Goal: Task Accomplishment & Management: Manage account settings

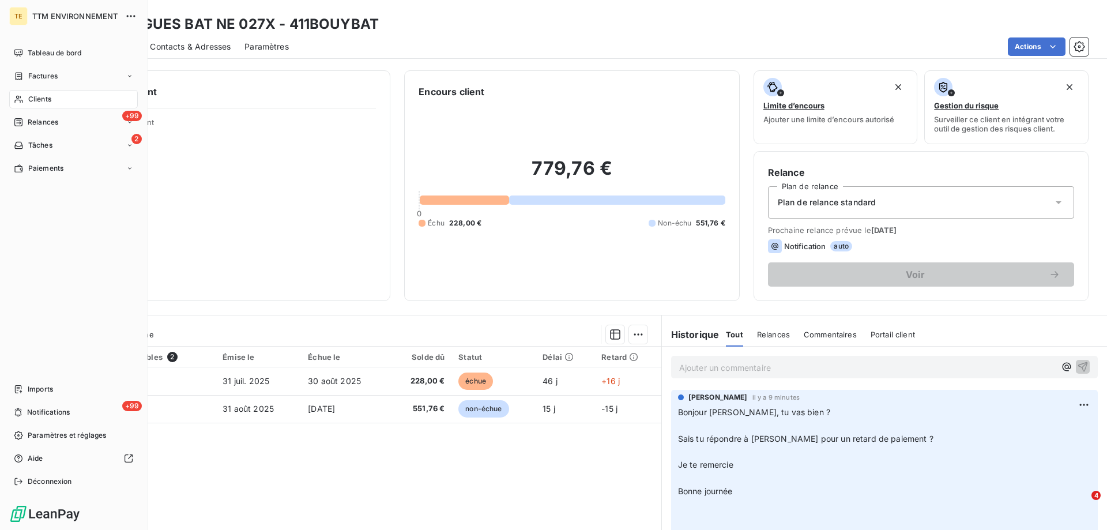
click at [47, 97] on span "Clients" at bounding box center [39, 99] width 23 height 10
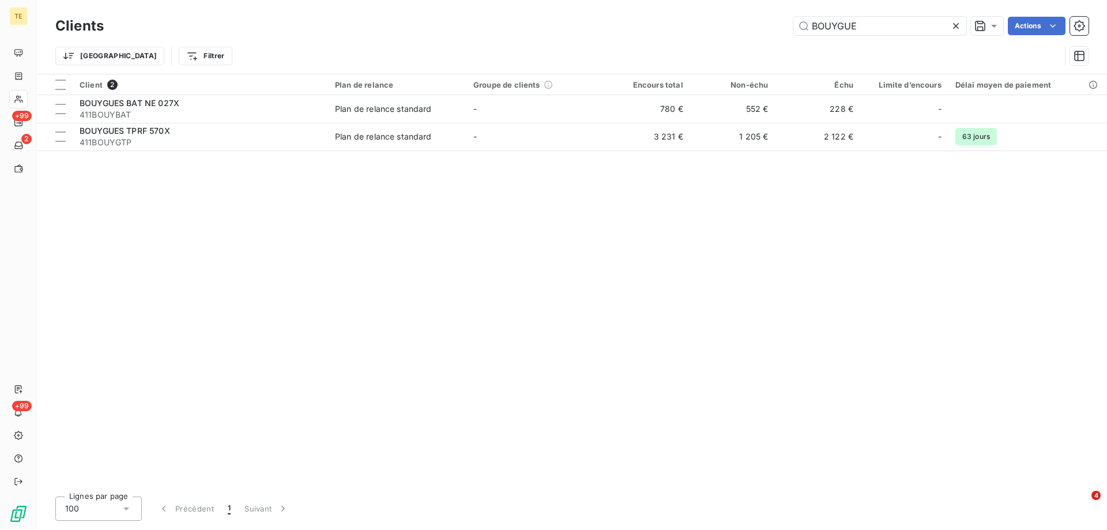
drag, startPoint x: 868, startPoint y: 27, endPoint x: 747, endPoint y: 9, distance: 121.8
click at [747, 9] on div "Clients BOUYGUE Actions Trier Filtrer" at bounding box center [572, 37] width 1070 height 74
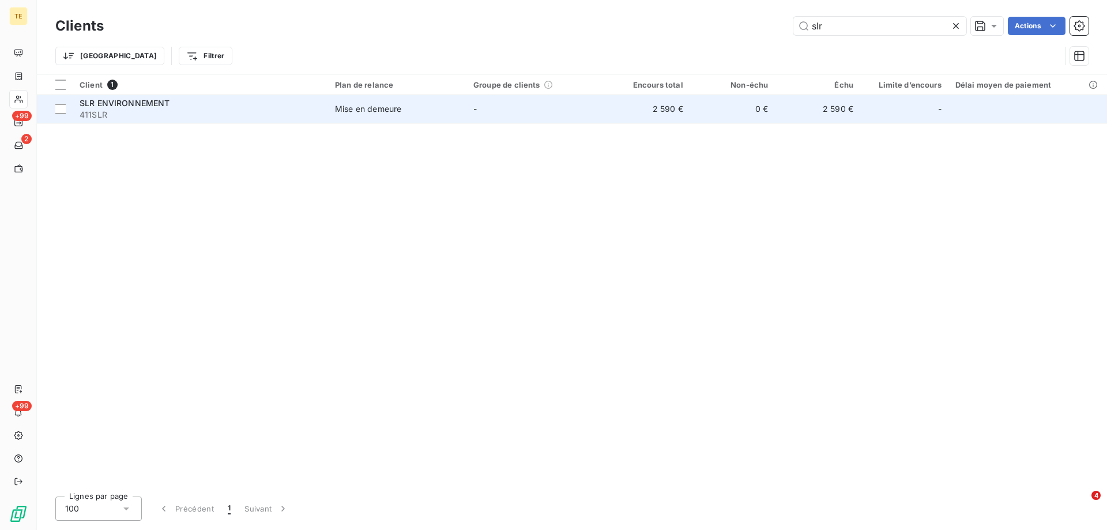
type input "slr"
click at [121, 107] on span "SLR ENVIRONNEMENT" at bounding box center [125, 103] width 91 height 10
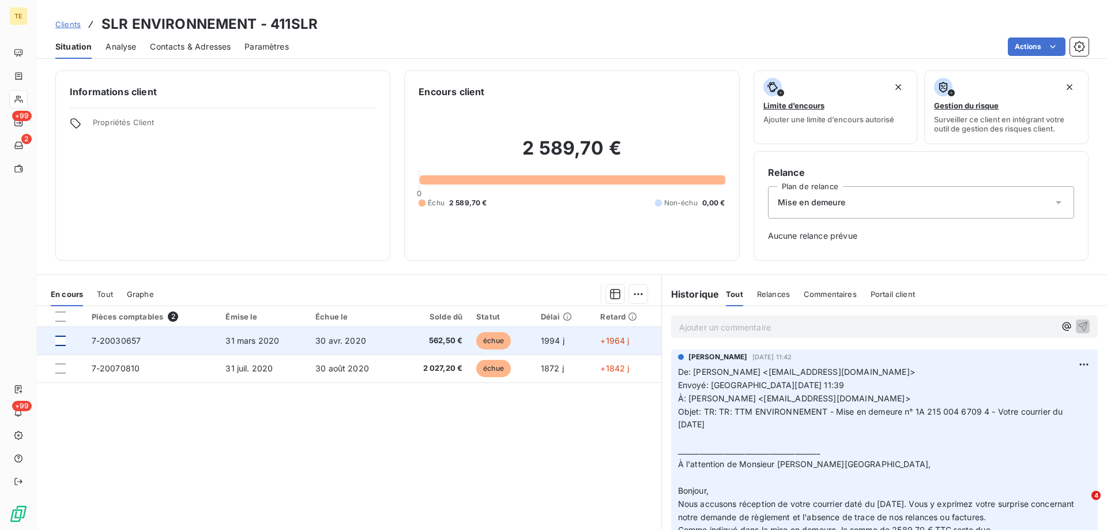
click at [62, 340] on div at bounding box center [60, 341] width 10 height 10
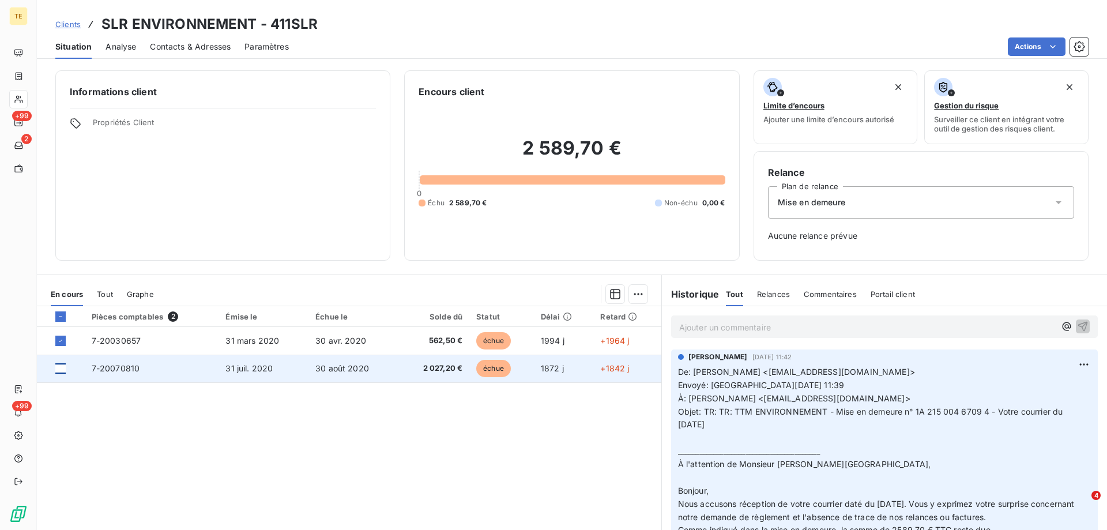
click at [58, 367] on div at bounding box center [60, 368] width 10 height 10
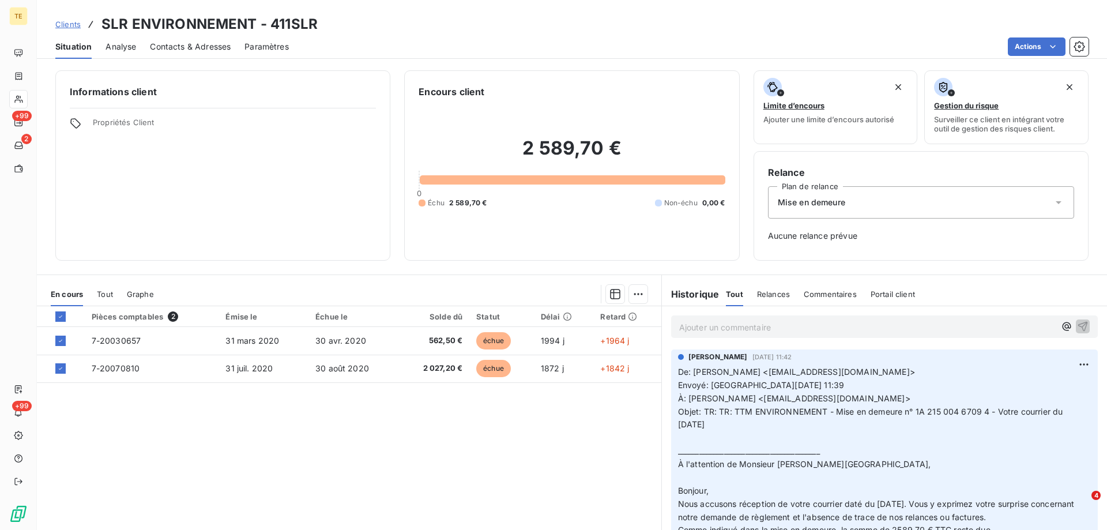
click at [699, 333] on p "Ajouter un commentaire ﻿" at bounding box center [867, 327] width 376 height 14
click at [633, 294] on html "TE +99 2 +99 Clients SLR ENVIRONNEMENT - 411SLR Situation Analyse Contacts & Ad…" at bounding box center [553, 265] width 1107 height 530
click at [522, 320] on div "Mettre en litige (2 factures)" at bounding box center [531, 319] width 209 height 18
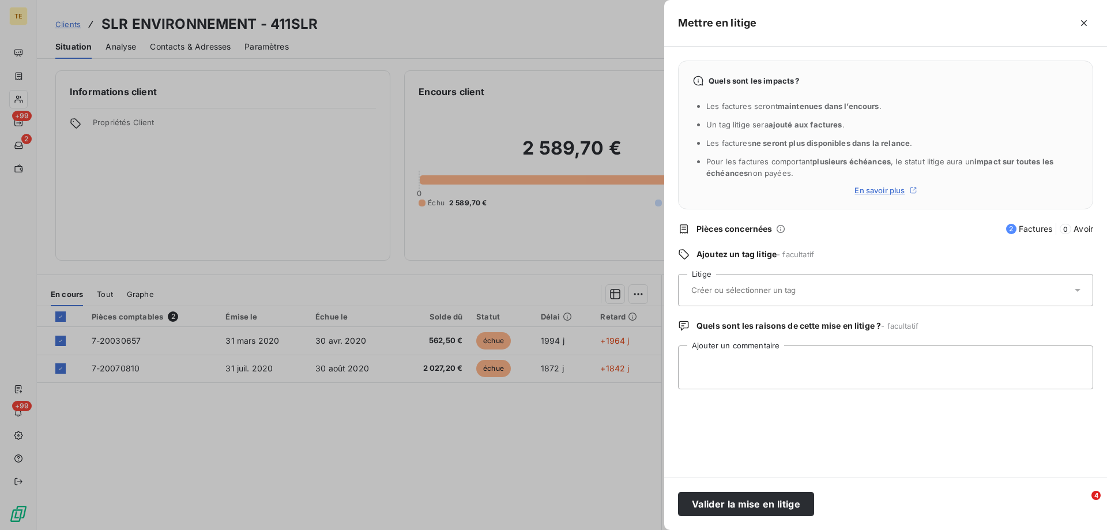
click at [707, 289] on input "text" at bounding box center [774, 290] width 168 height 10
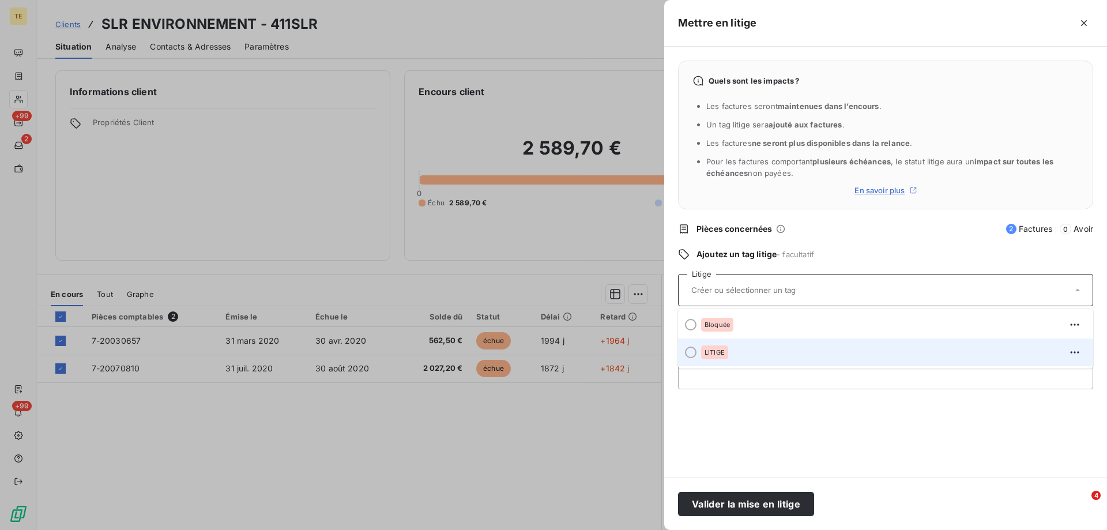
click at [690, 355] on div at bounding box center [691, 352] width 12 height 12
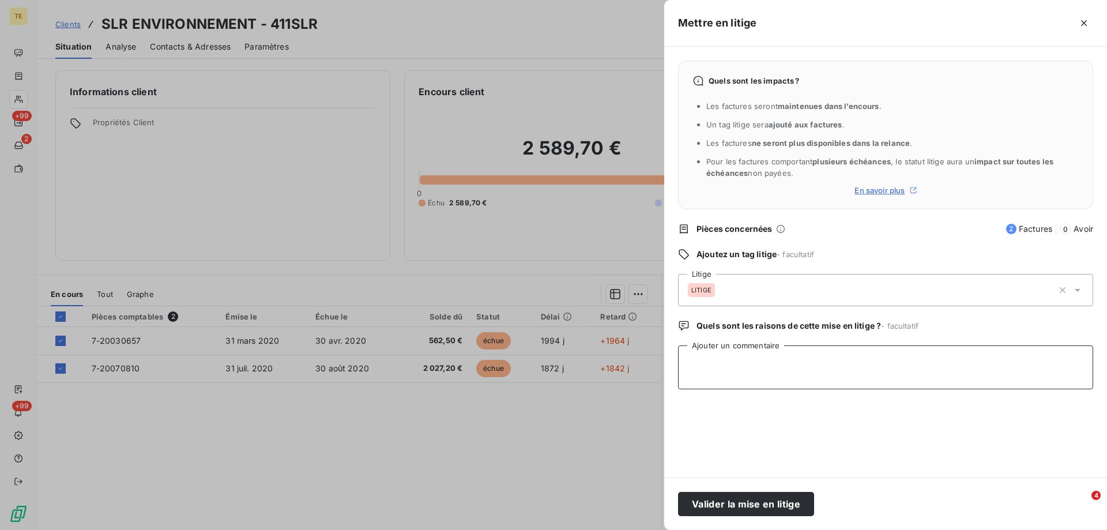
click at [693, 351] on textarea "Ajouter un commentaire" at bounding box center [885, 367] width 415 height 44
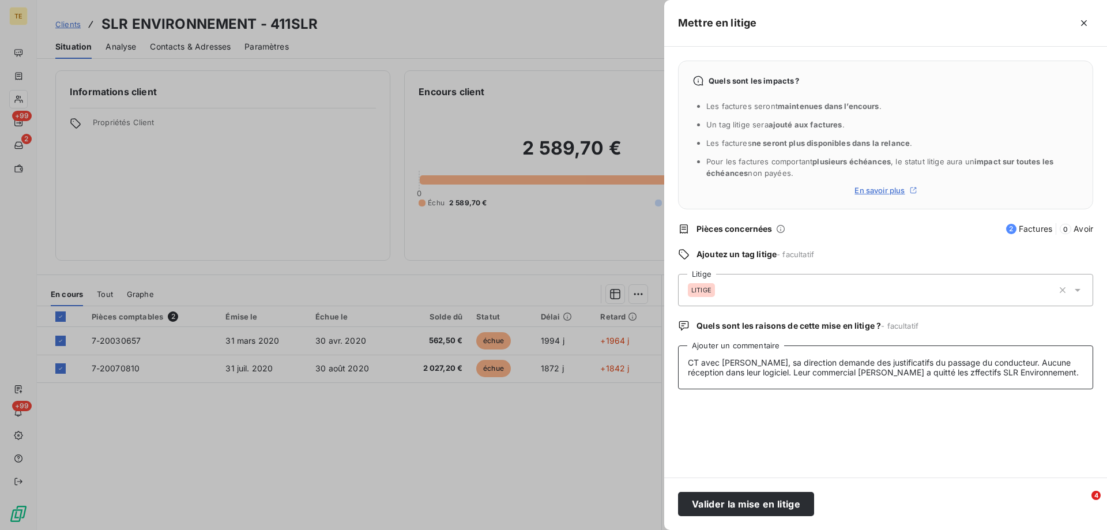
click at [1011, 375] on textarea "CT avec [PERSON_NAME], sa direction demande des justificatifs du passage du con…" at bounding box center [885, 367] width 415 height 44
drag, startPoint x: 741, startPoint y: 504, endPoint x: 809, endPoint y: 390, distance: 133.1
click at [0, 0] on form "Mettre en litige Quels sont les impacts ? Les factures seront maintenues dans l…" at bounding box center [0, 0] width 0 height 0
click at [792, 385] on textarea "CT avec [PERSON_NAME], sa direction demande des justificatifs du passage du con…" at bounding box center [885, 367] width 415 height 44
type textarea "CT avec [PERSON_NAME], sa direction demande des justificatifs du passage du con…"
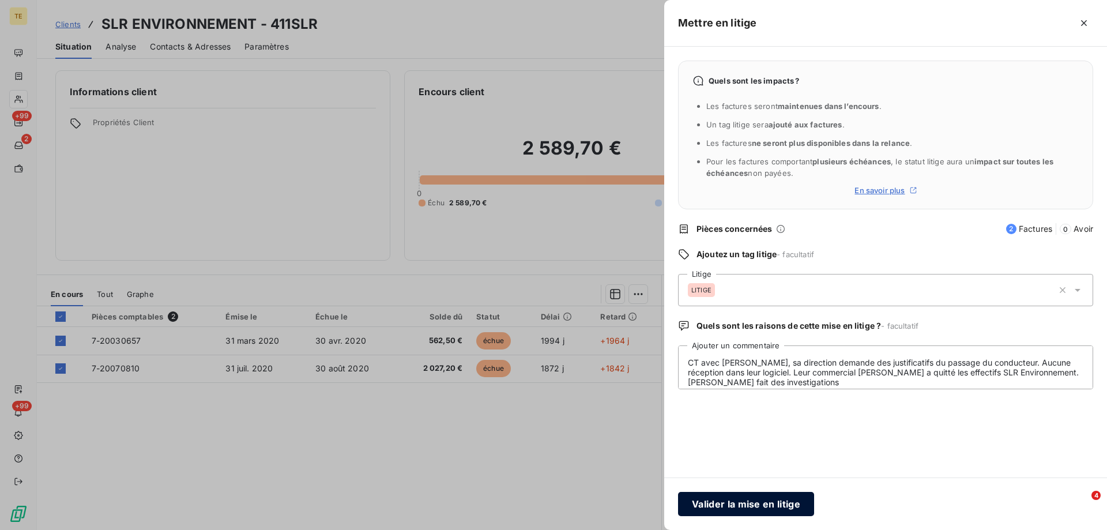
drag, startPoint x: 779, startPoint y: 502, endPoint x: 783, endPoint y: 511, distance: 9.3
click at [783, 511] on button "Valider la mise en litige" at bounding box center [746, 504] width 136 height 24
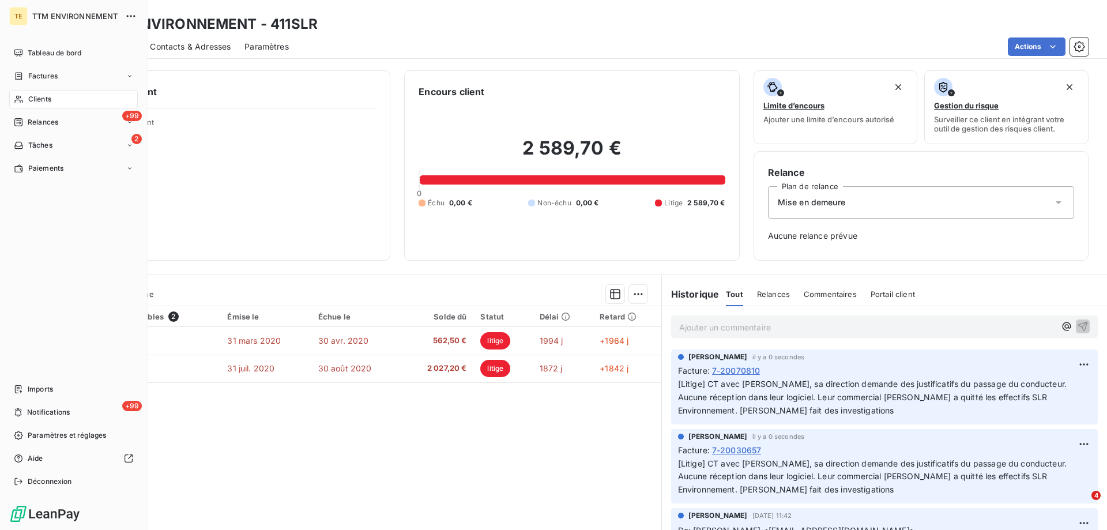
click at [44, 95] on span "Clients" at bounding box center [39, 99] width 23 height 10
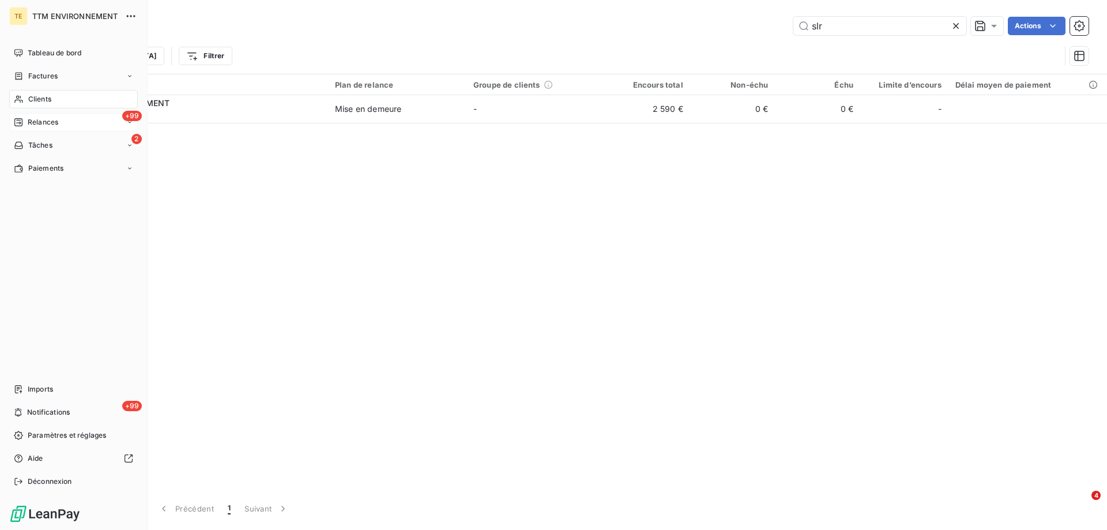
click at [50, 116] on div "+99 Relances" at bounding box center [73, 122] width 129 height 18
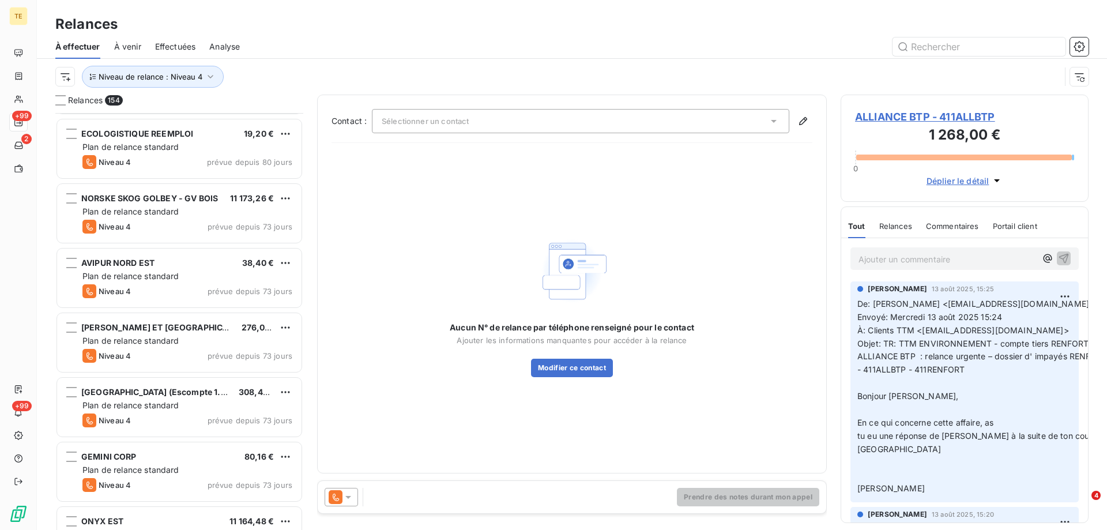
scroll to position [981, 0]
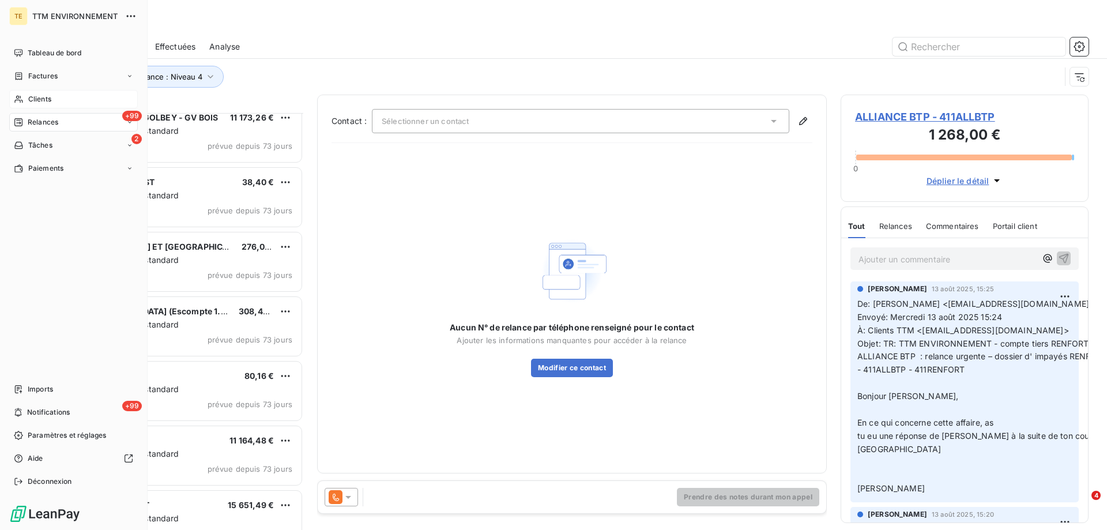
click at [36, 104] on div "Clients" at bounding box center [73, 99] width 129 height 18
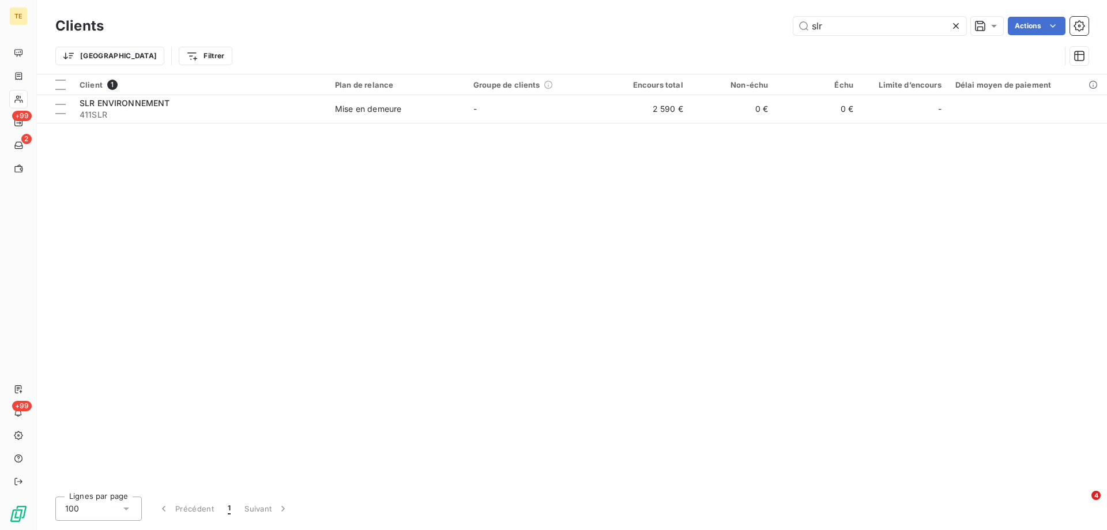
drag, startPoint x: 817, startPoint y: 26, endPoint x: 737, endPoint y: 27, distance: 79.6
click at [737, 27] on div "slr Actions" at bounding box center [603, 26] width 971 height 18
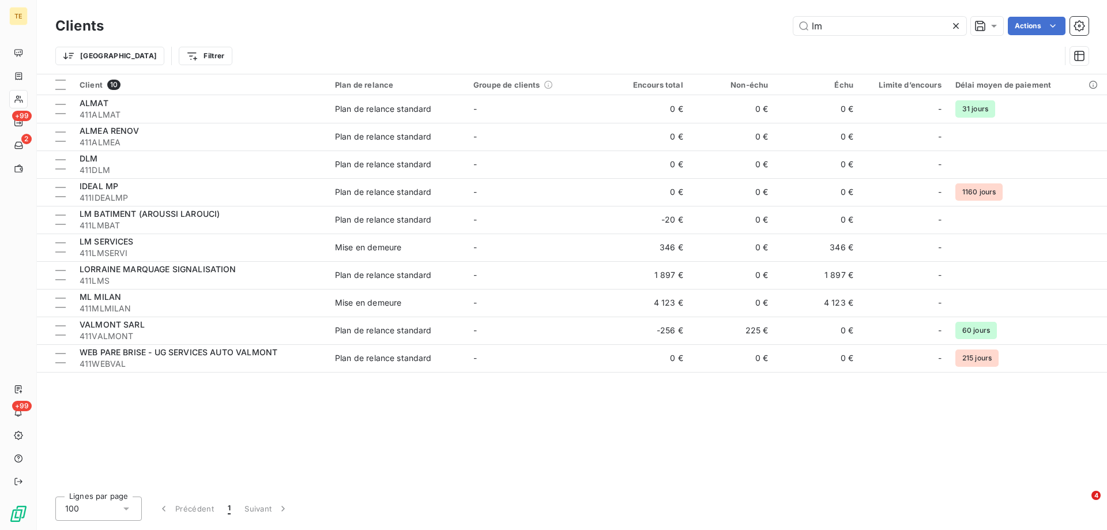
drag, startPoint x: 783, startPoint y: 28, endPoint x: 775, endPoint y: 28, distance: 8.1
click at [775, 28] on div "lm Actions" at bounding box center [603, 26] width 971 height 18
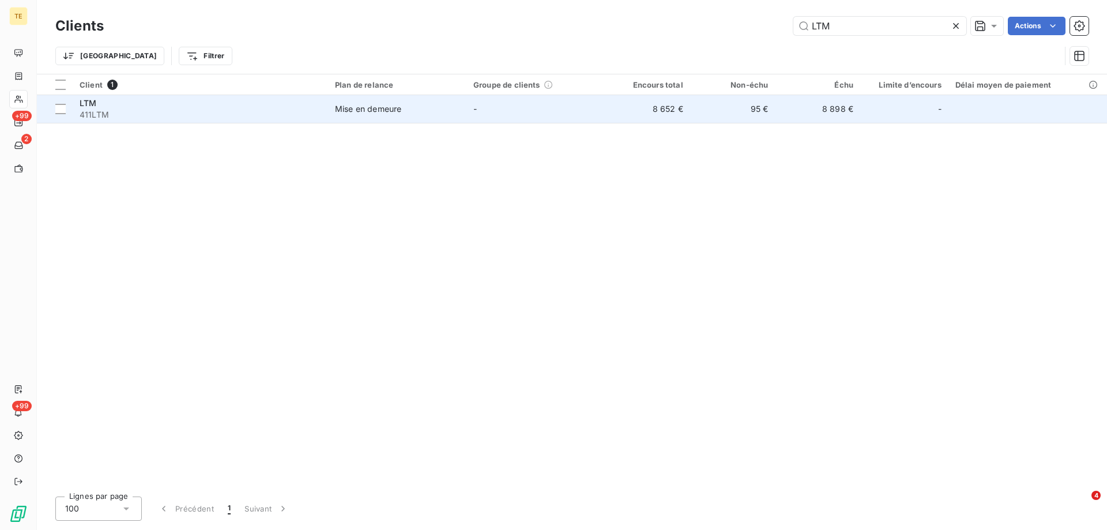
type input "LTM"
click at [107, 112] on span "411LTM" at bounding box center [201, 115] width 242 height 12
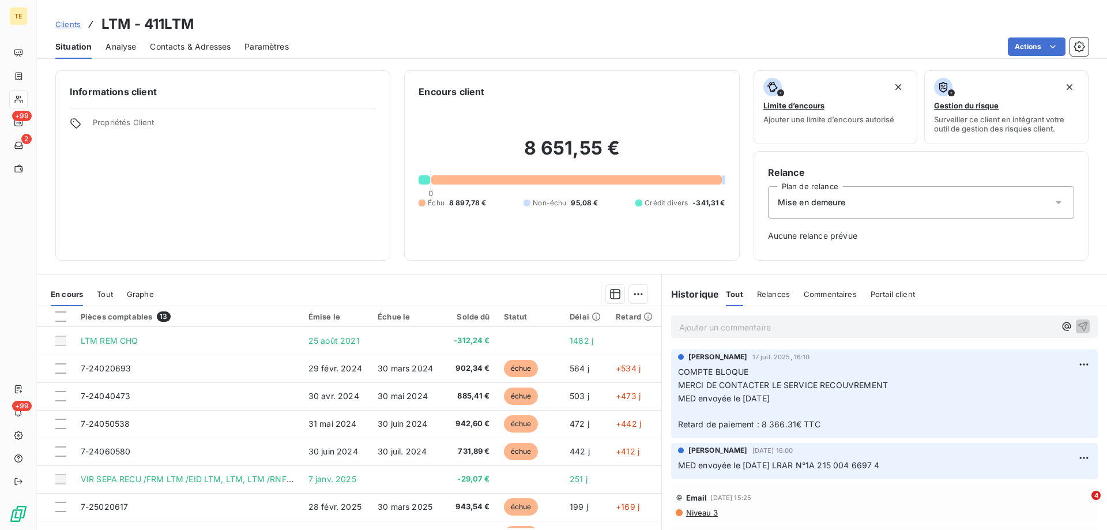
click at [726, 326] on p "Ajouter un commentaire ﻿" at bounding box center [867, 327] width 376 height 14
click at [1077, 323] on icon "button" at bounding box center [1083, 326] width 12 height 12
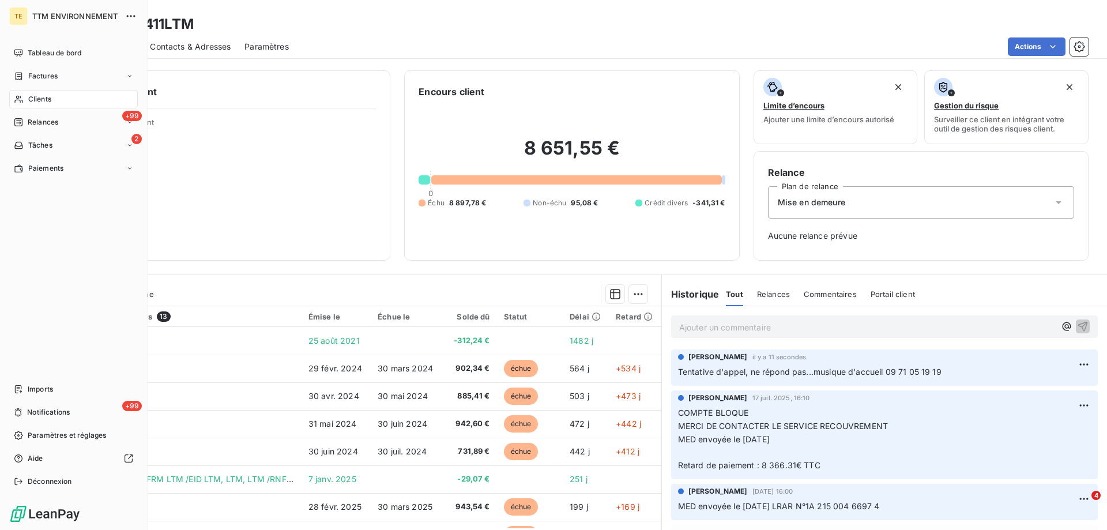
click at [46, 95] on span "Clients" at bounding box center [39, 99] width 23 height 10
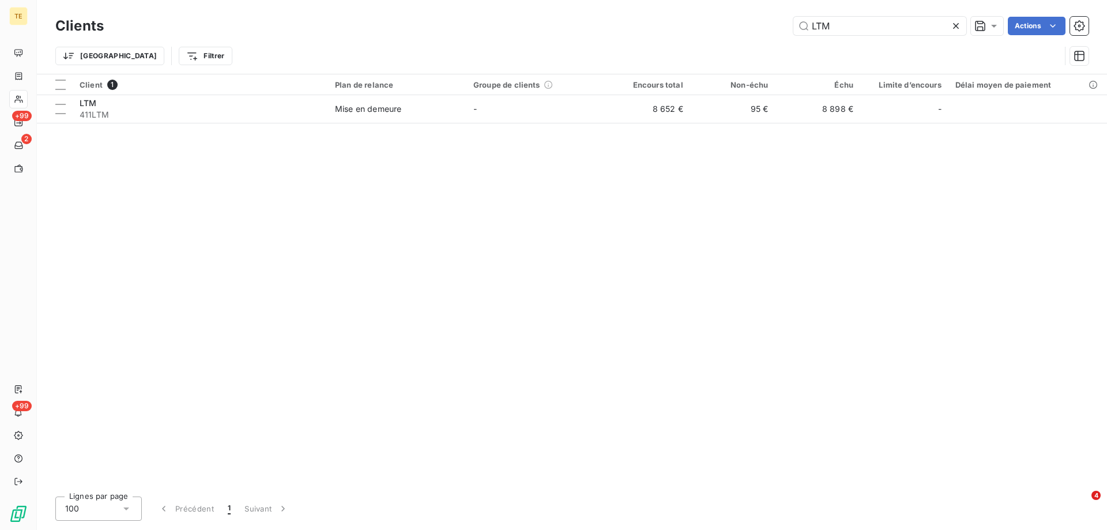
drag, startPoint x: 843, startPoint y: 28, endPoint x: 741, endPoint y: 21, distance: 102.3
click at [741, 21] on div "LTM Actions" at bounding box center [603, 26] width 971 height 18
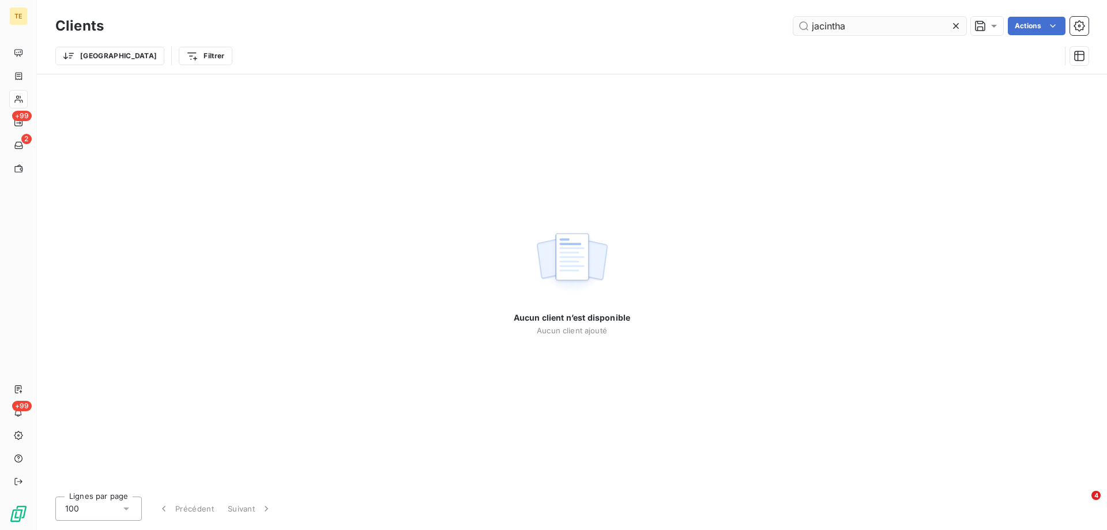
click at [850, 25] on input "jacintha" at bounding box center [879, 26] width 173 height 18
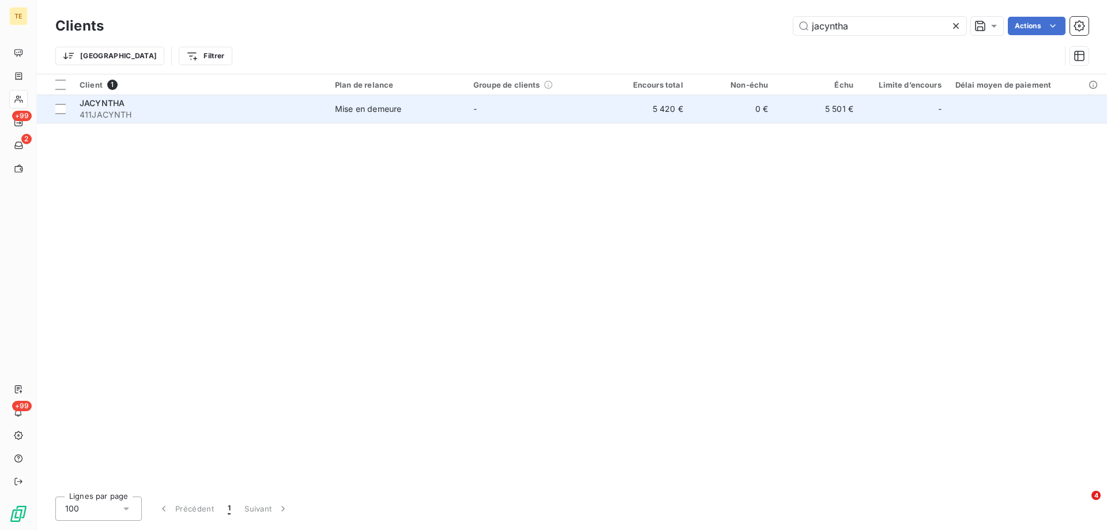
type input "jacyntha"
click at [92, 111] on span "411JACYNTH" at bounding box center [201, 115] width 242 height 12
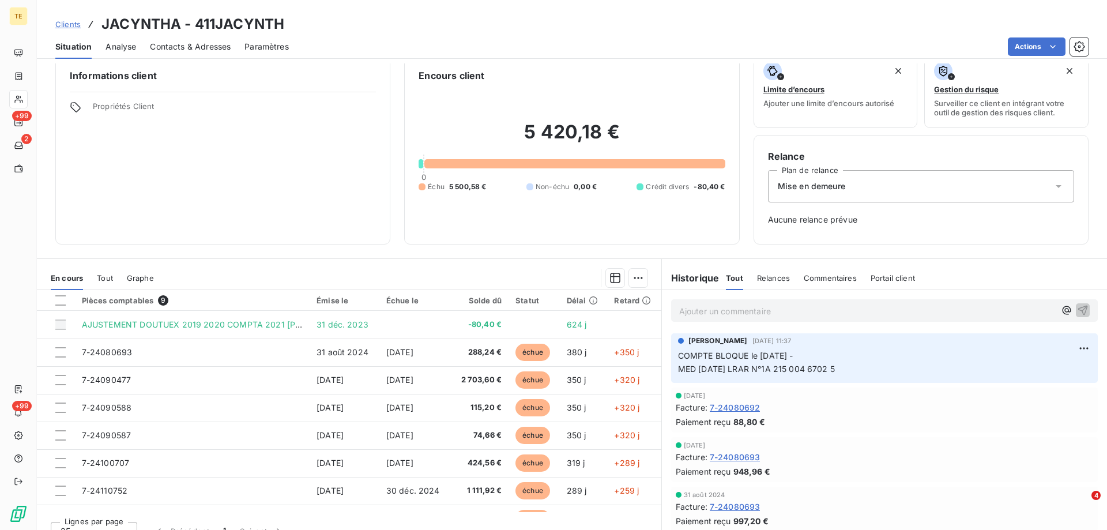
scroll to position [33, 0]
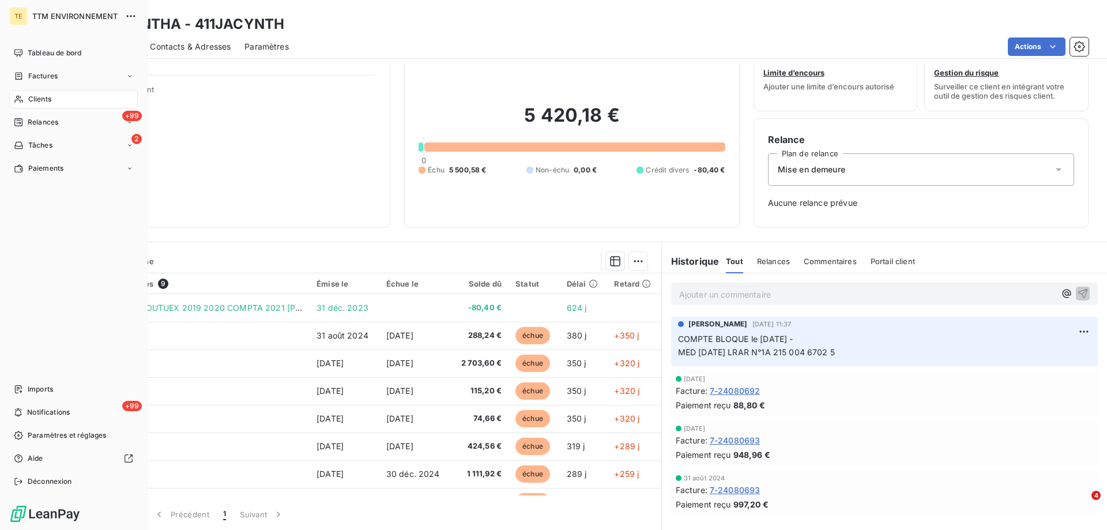
click at [38, 98] on span "Clients" at bounding box center [39, 99] width 23 height 10
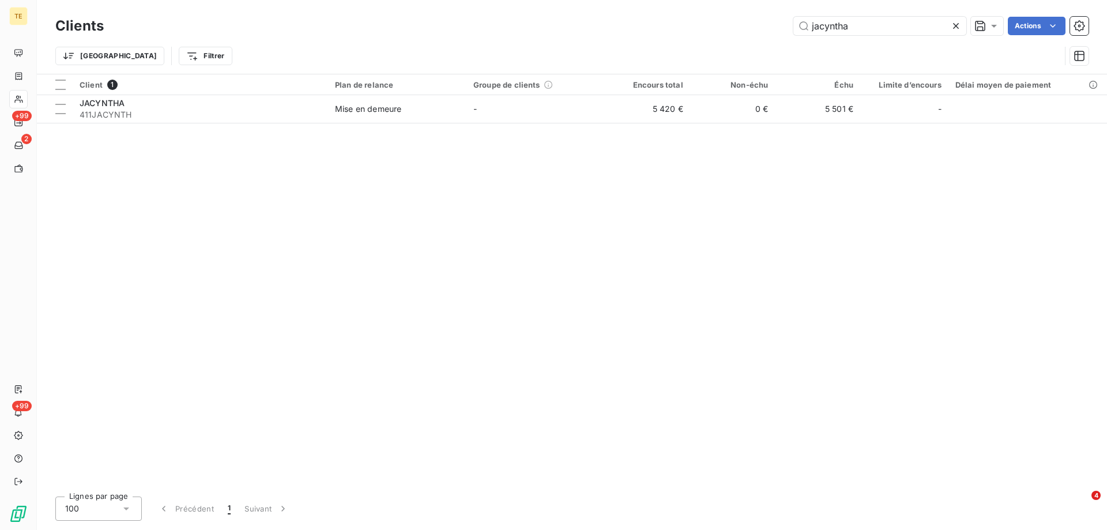
click at [958, 28] on icon at bounding box center [956, 26] width 12 height 12
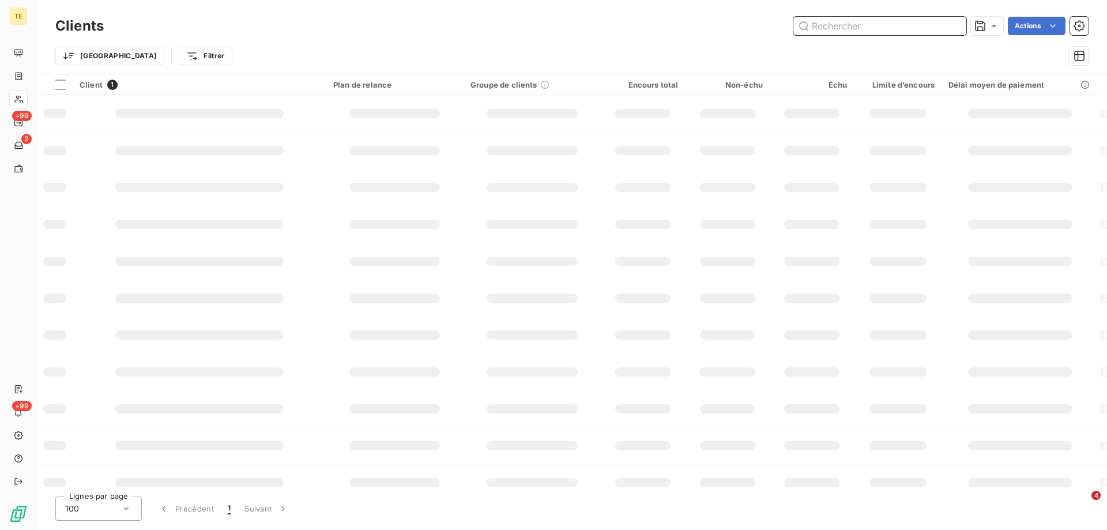
click at [892, 27] on input "text" at bounding box center [879, 26] width 173 height 18
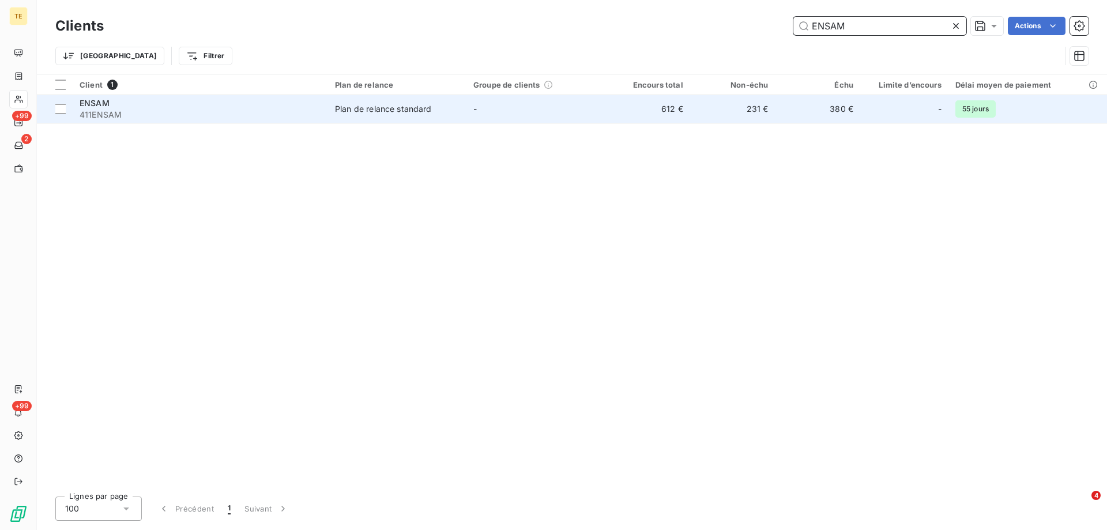
type input "ENSAM"
click at [104, 107] on span "ENSAM" at bounding box center [95, 103] width 30 height 10
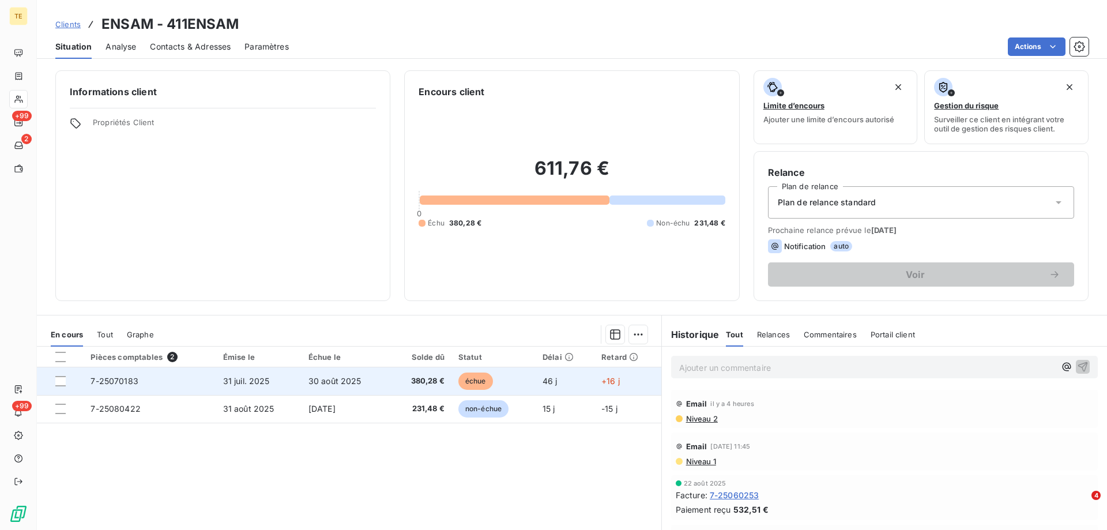
click at [67, 383] on div at bounding box center [65, 381] width 21 height 10
drag, startPoint x: 58, startPoint y: 382, endPoint x: 89, endPoint y: 382, distance: 31.7
click at [61, 382] on div at bounding box center [60, 381] width 10 height 10
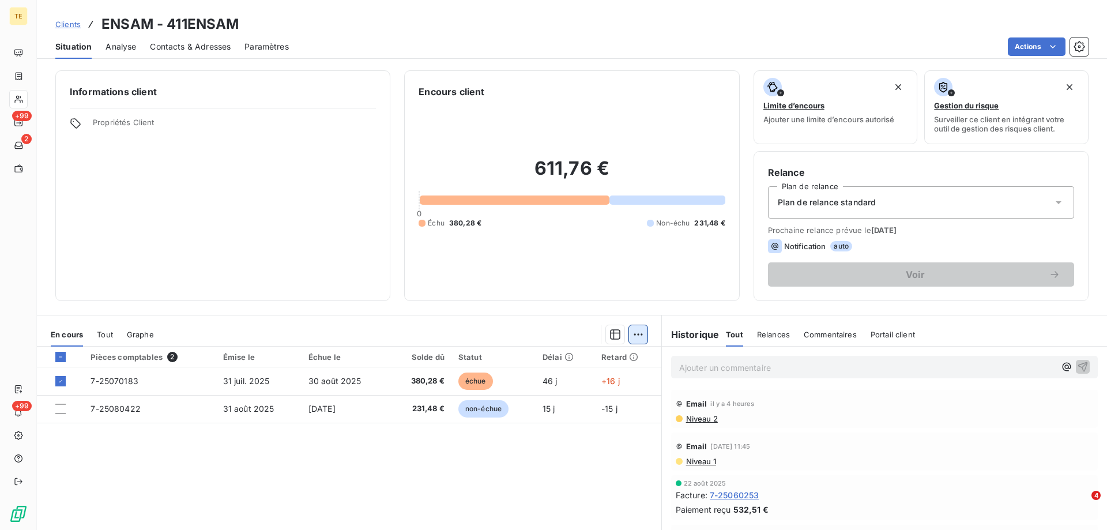
click at [631, 334] on html "TE +99 2 +99 Clients ENSAM - 411ENSAM Situation Analyse Contacts & Adresses Par…" at bounding box center [553, 265] width 1107 height 530
click at [698, 372] on html "TE +99 2 +99 Clients ENSAM - 411ENSAM Situation Analyse Contacts & Adresses Par…" at bounding box center [553, 265] width 1107 height 530
click at [698, 372] on p "Ajouter un commentaire ﻿" at bounding box center [867, 367] width 376 height 14
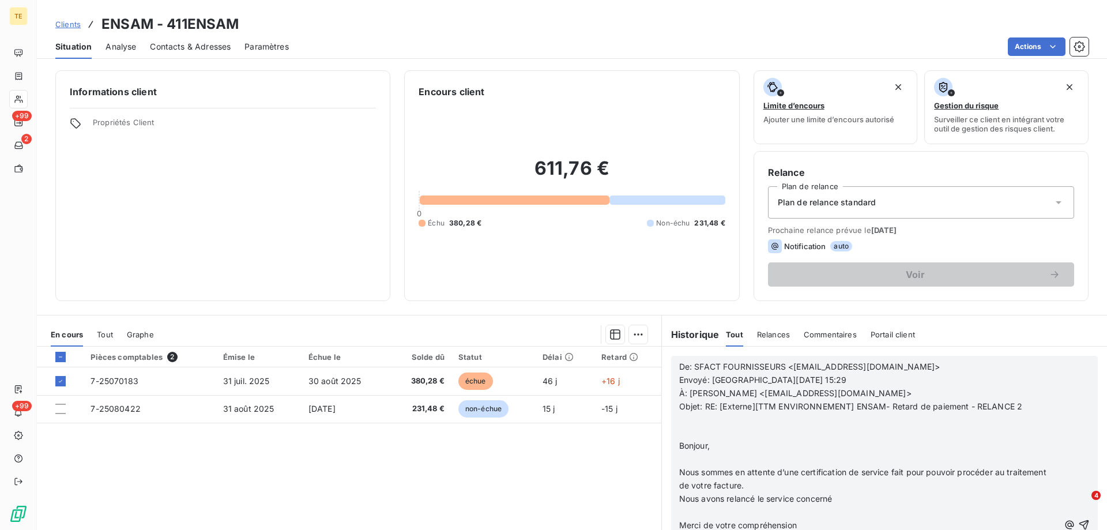
scroll to position [346, 0]
click at [1078, 524] on icon "button" at bounding box center [1084, 525] width 12 height 12
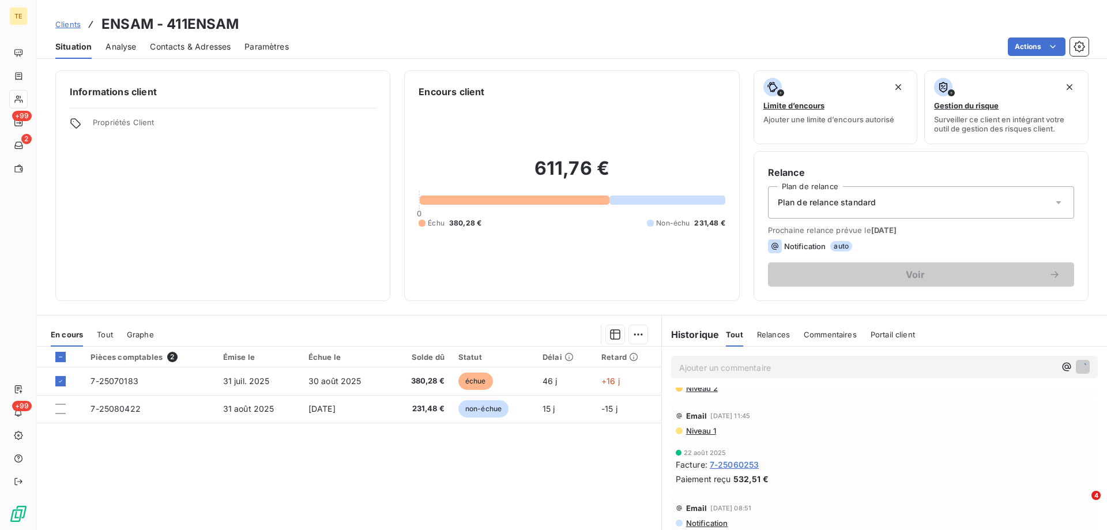
scroll to position [388, 0]
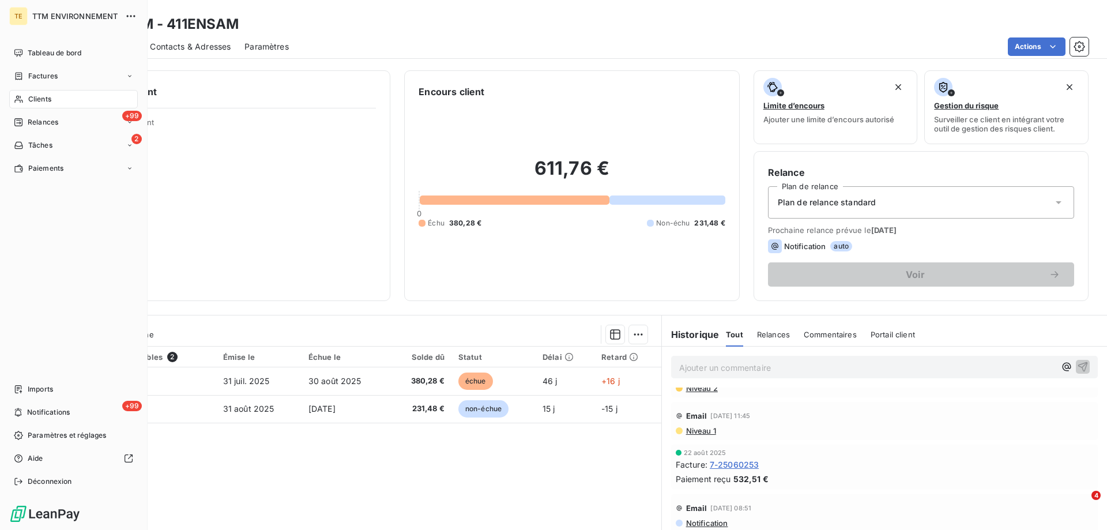
click at [39, 106] on div "Clients" at bounding box center [73, 99] width 129 height 18
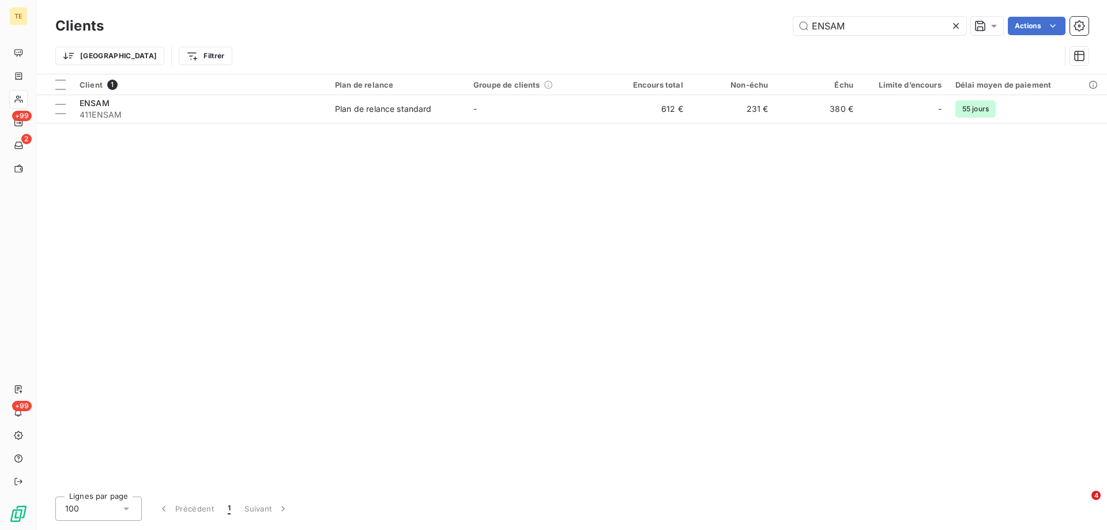
click at [956, 25] on icon at bounding box center [956, 26] width 6 height 6
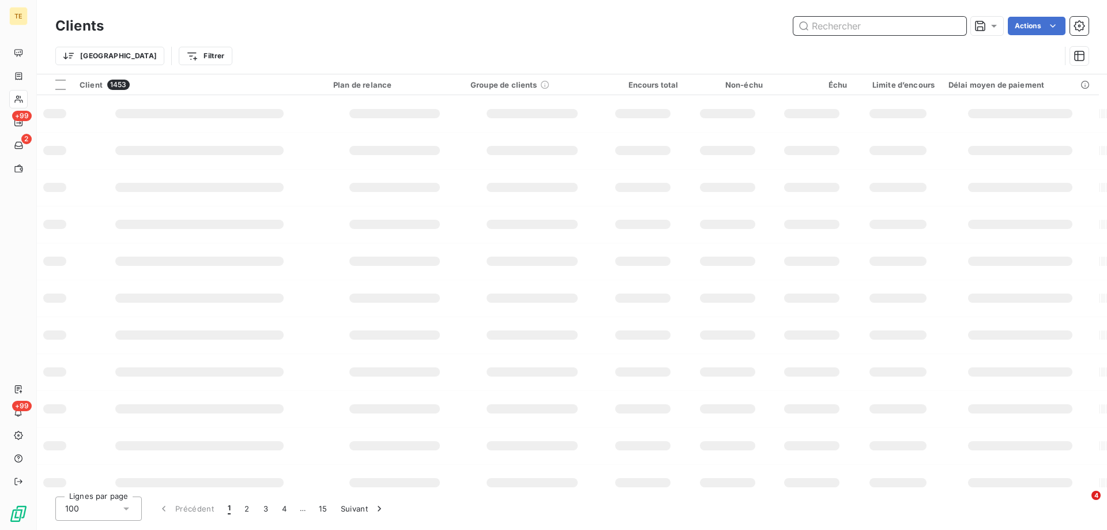
click at [936, 24] on input "text" at bounding box center [879, 26] width 173 height 18
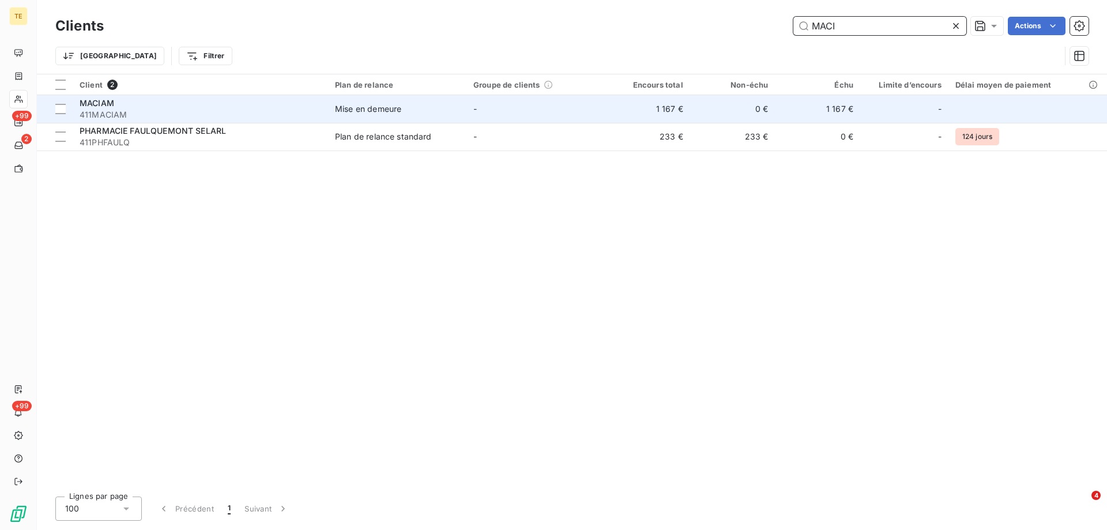
type input "MACI"
click at [94, 101] on span "MACIAM" at bounding box center [97, 103] width 35 height 10
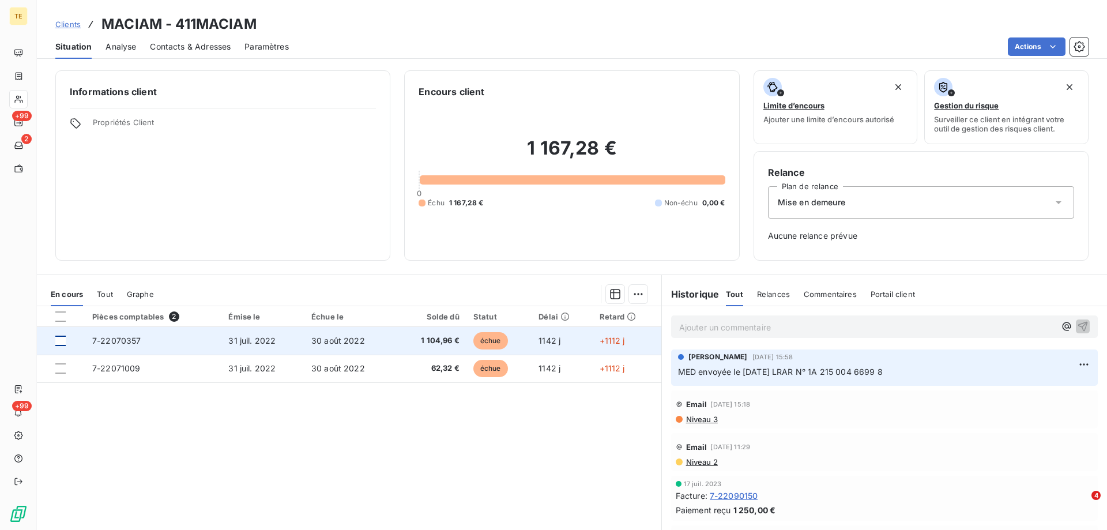
click at [59, 342] on div at bounding box center [60, 341] width 10 height 10
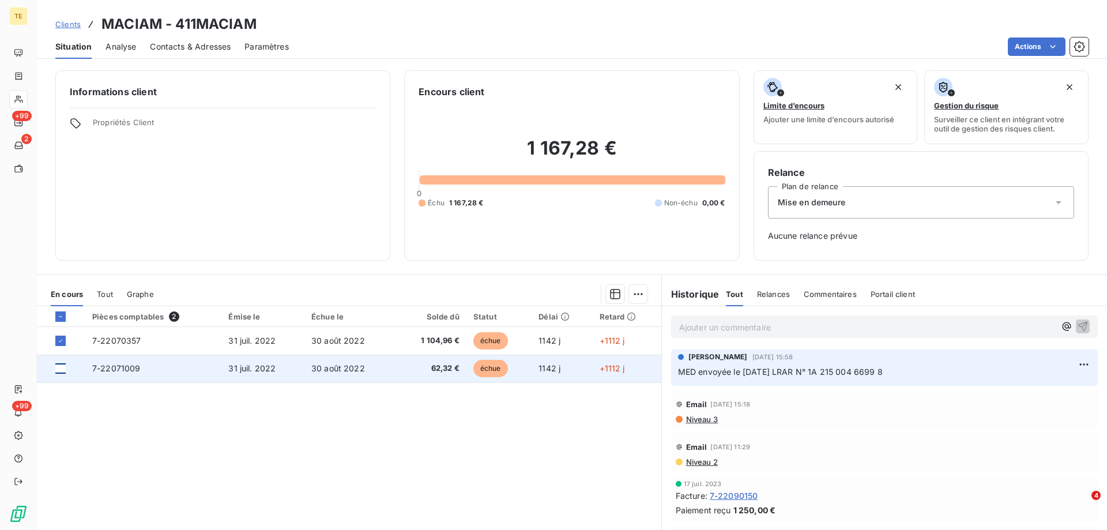
click at [63, 368] on div at bounding box center [60, 368] width 10 height 10
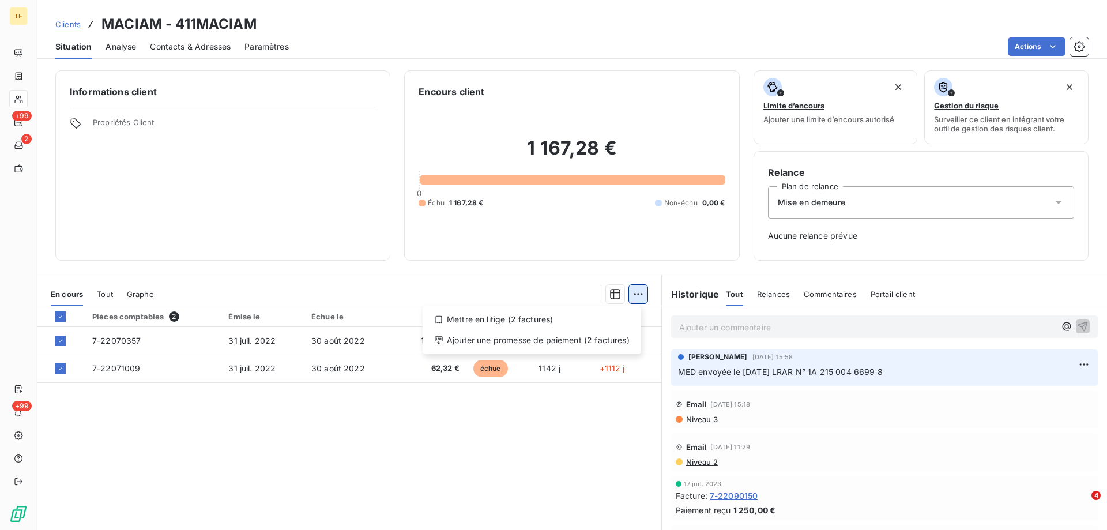
click at [632, 296] on html "TE +99 2 +99 Clients MACIAM - 411MACIAM Situation Analyse Contacts & Adresses P…" at bounding box center [553, 265] width 1107 height 530
click at [534, 326] on div "Mettre en litige (2 factures)" at bounding box center [531, 319] width 209 height 18
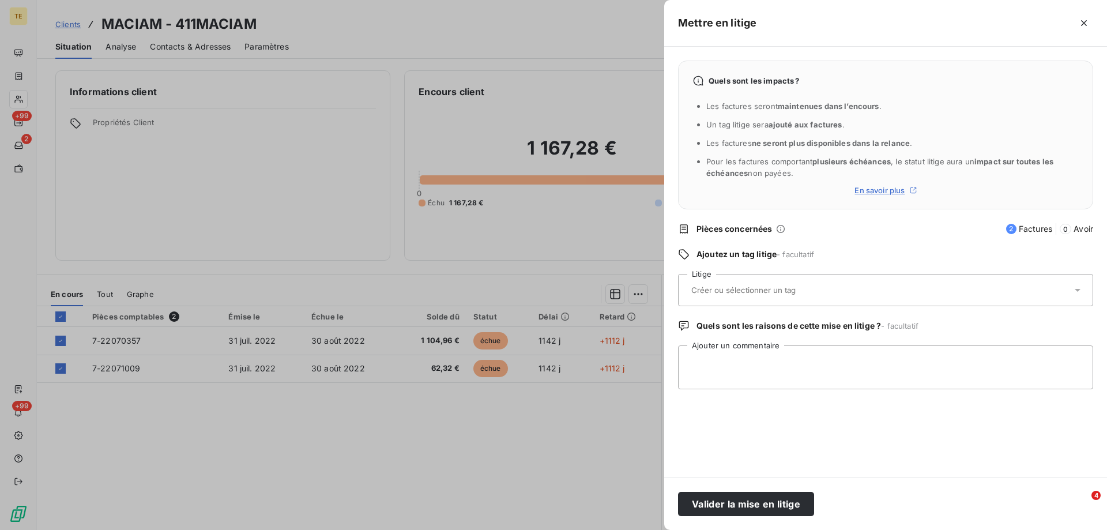
click at [711, 294] on input "text" at bounding box center [774, 290] width 168 height 10
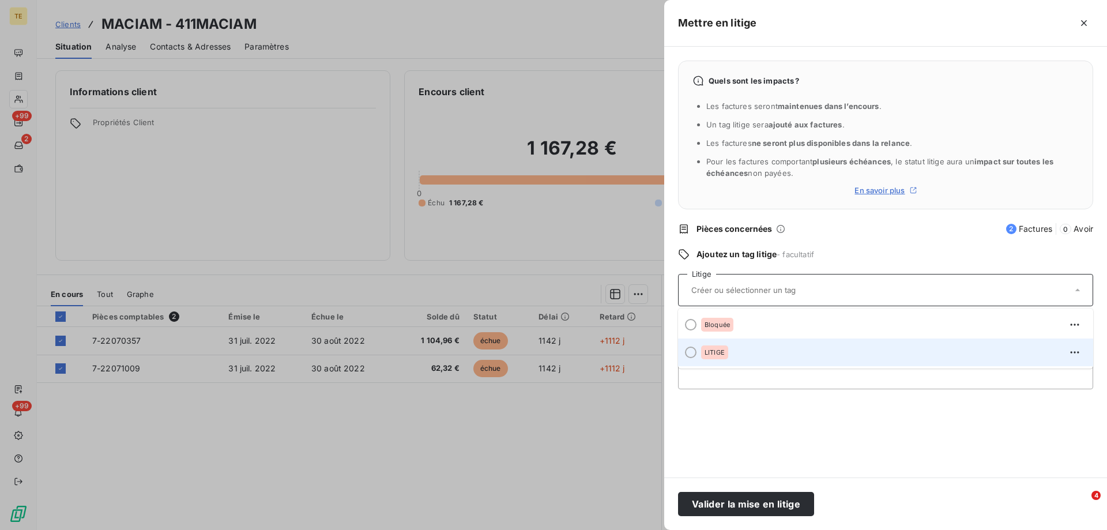
click at [686, 352] on div at bounding box center [691, 352] width 12 height 12
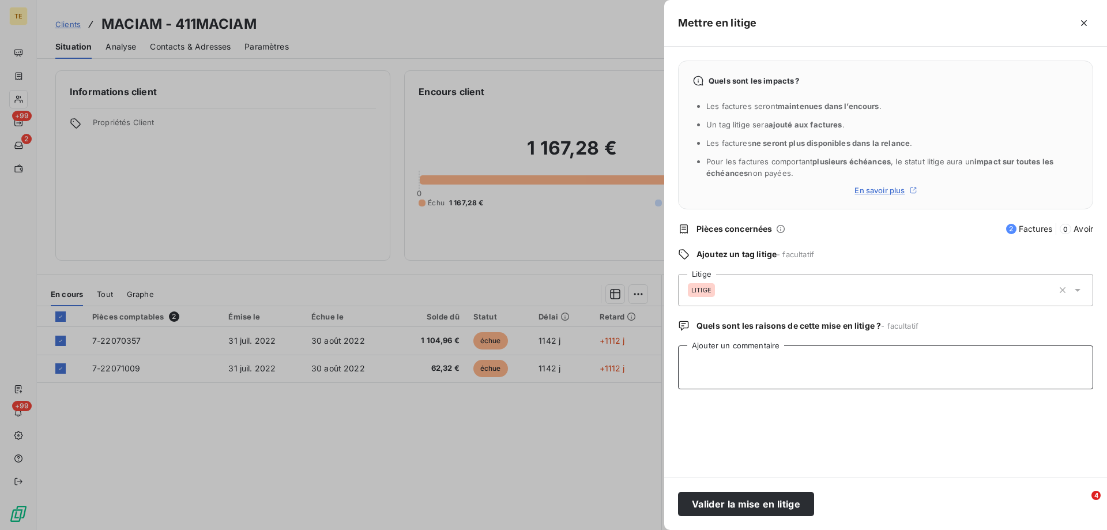
click at [689, 351] on textarea "Ajouter un commentaire" at bounding box center [885, 367] width 415 height 44
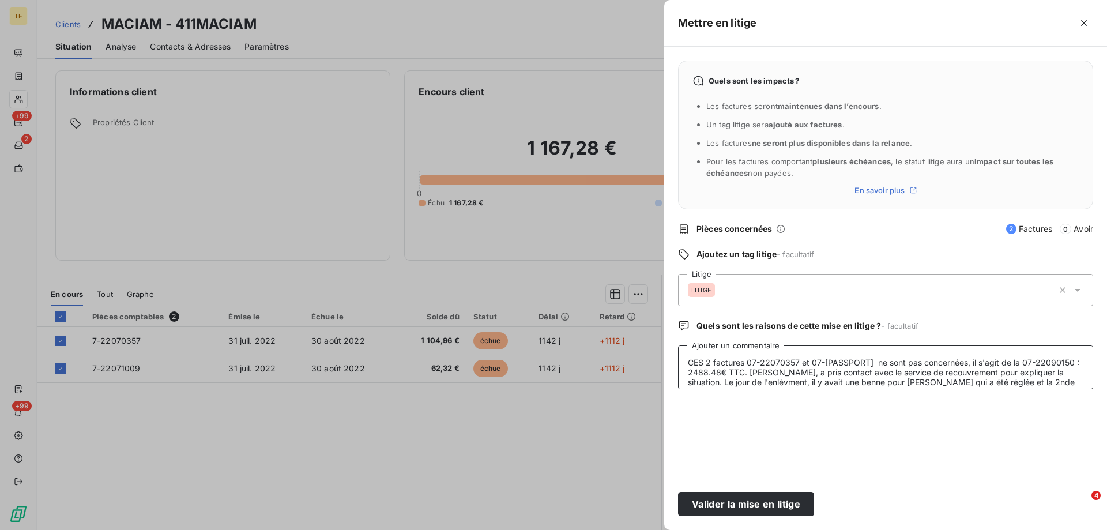
scroll to position [9, 0]
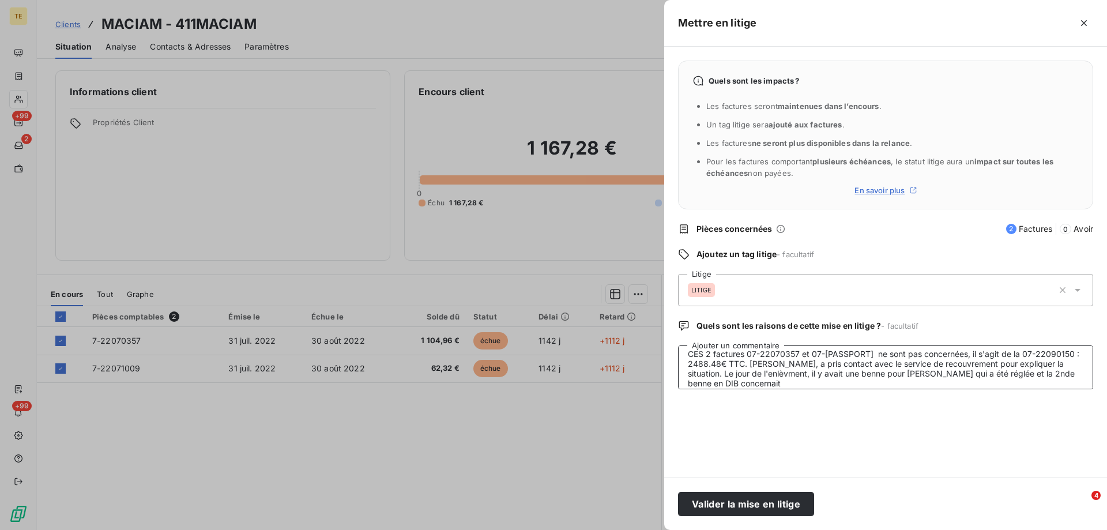
click at [751, 374] on textarea "CES 2 factures 07-22070357 et 07-[PASSPORT] ne sont pas concernées, il s'agit d…" at bounding box center [885, 367] width 415 height 44
click at [748, 383] on textarea "CES 2 factures 07-22070357 et 07-[PASSPORT] ne sont pas concernées, il s'agit d…" at bounding box center [885, 367] width 415 height 44
click at [1065, 375] on textarea "CES 2 factures 07-22070357 et 07-[PASSPORT] ne sont pas concernées, il s'agit d…" at bounding box center [885, 367] width 415 height 44
click at [702, 354] on textarea "CES 2 factures 07-22070357 et 07-[PASSPORT] ne sont pas concernées, il s'agit d…" at bounding box center [885, 367] width 415 height 44
click at [963, 359] on textarea "Ces 2 factures 07-22070357 et 07-[PASSPORT] ne sont pas concernées, il s'agit d…" at bounding box center [885, 367] width 415 height 44
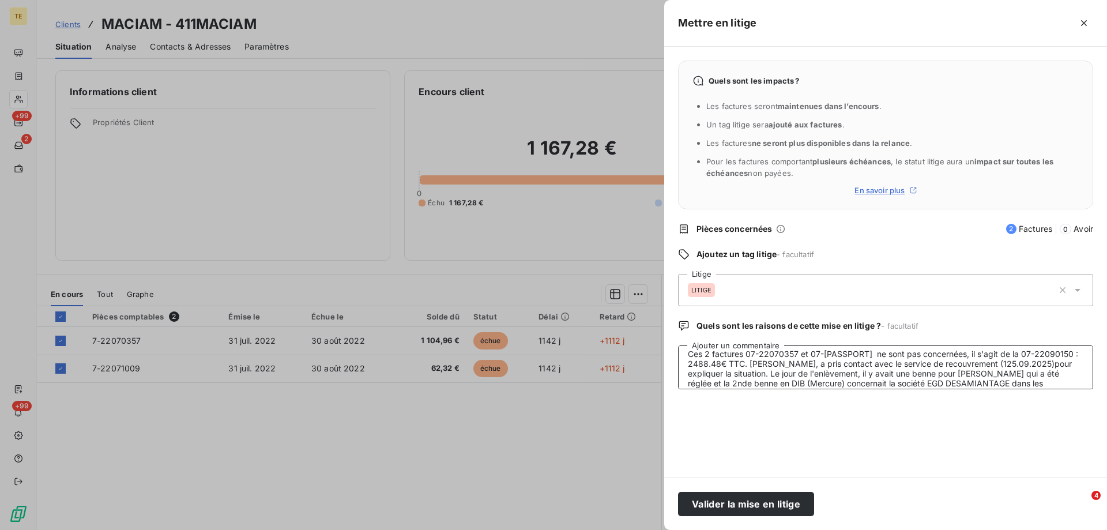
click at [1030, 384] on textarea "Ces 2 factures 07-22070357 et 07-[PASSPORT] ne sont pas concernées, il s'agit d…" at bounding box center [885, 367] width 415 height 44
type textarea "Ces 2 factures 07-22070357 et 07-[PASSPORT] ne sont pas concernées, il s'agit d…"
click at [714, 508] on button "Valider la mise en litige" at bounding box center [746, 504] width 136 height 24
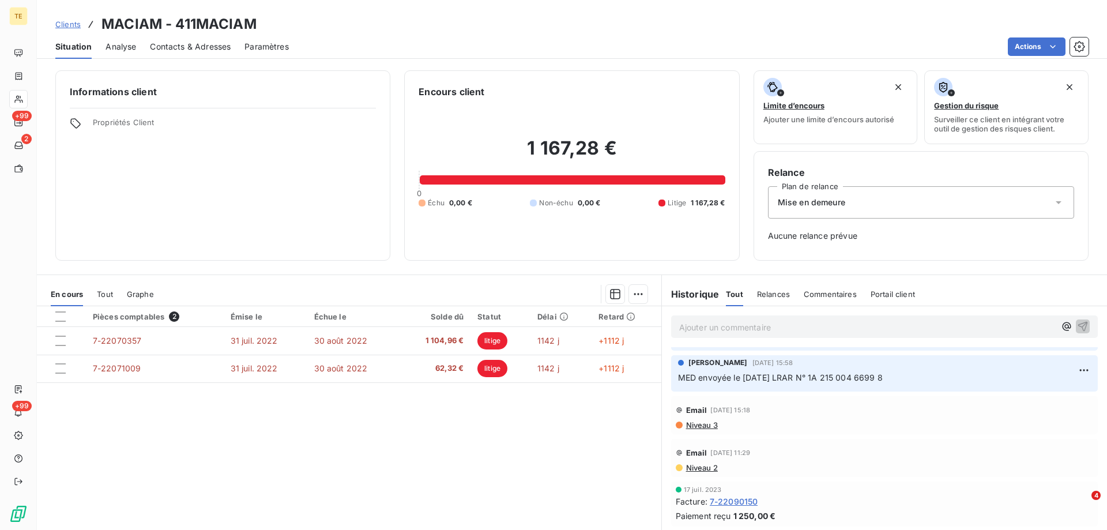
scroll to position [231, 0]
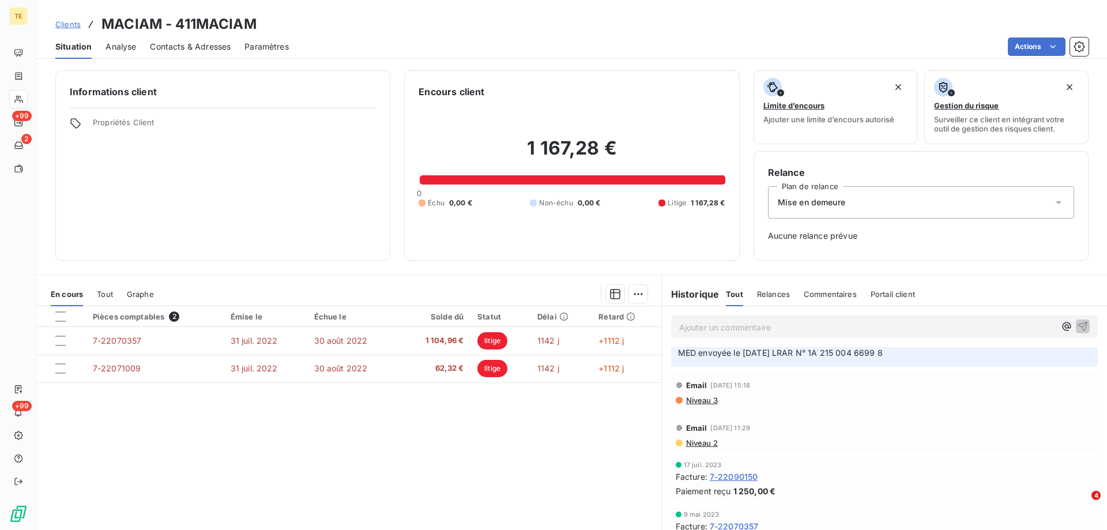
drag, startPoint x: 693, startPoint y: 294, endPoint x: 712, endPoint y: 289, distance: 19.7
click at [698, 293] on h6 "Historique" at bounding box center [691, 294] width 58 height 14
click at [759, 291] on span "Relances" at bounding box center [773, 293] width 33 height 9
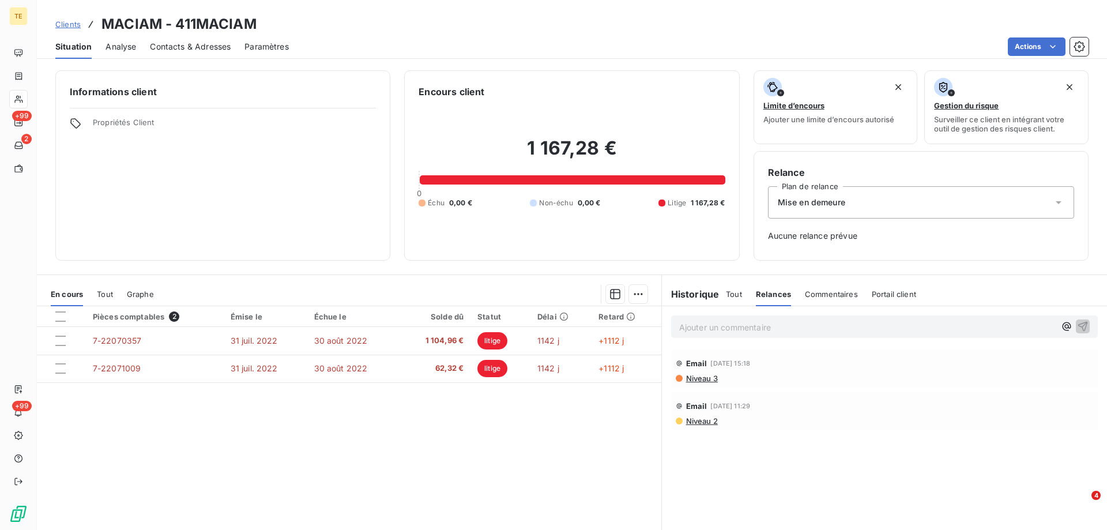
click at [702, 325] on p "Ajouter un commentaire ﻿" at bounding box center [867, 327] width 376 height 14
click at [728, 296] on span "Tout" at bounding box center [734, 293] width 16 height 9
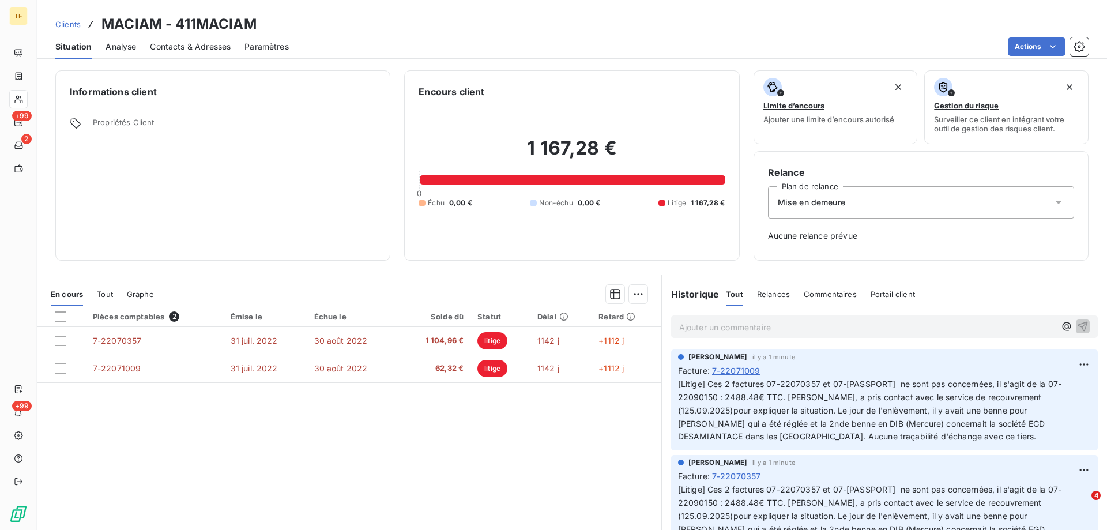
click at [693, 325] on p "Ajouter un commentaire ﻿" at bounding box center [867, 327] width 376 height 14
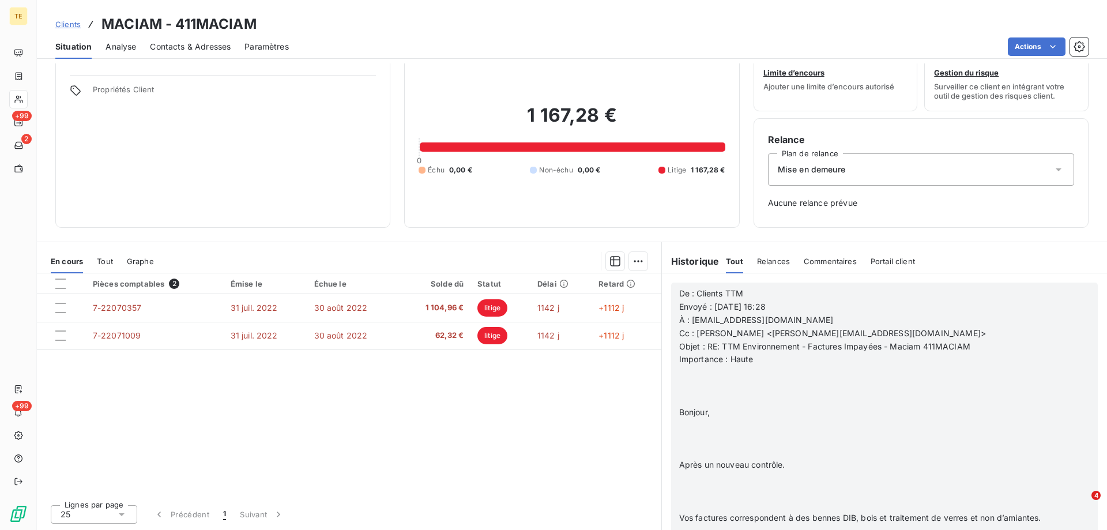
scroll to position [346, 0]
click at [709, 375] on p "﻿" at bounding box center [869, 372] width 381 height 13
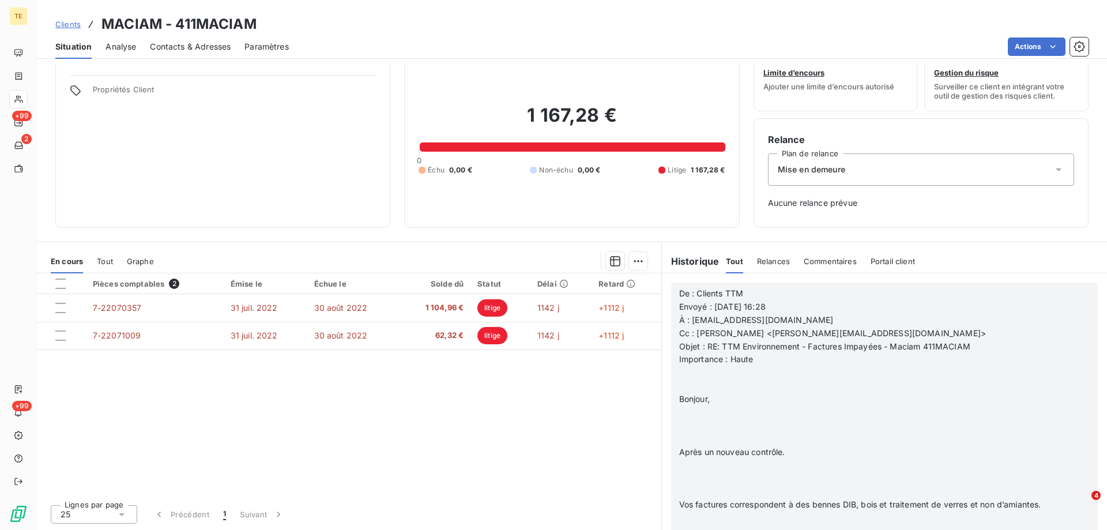
drag, startPoint x: 698, startPoint y: 438, endPoint x: 696, endPoint y: 424, distance: 13.4
click at [696, 432] on p "﻿" at bounding box center [869, 438] width 381 height 13
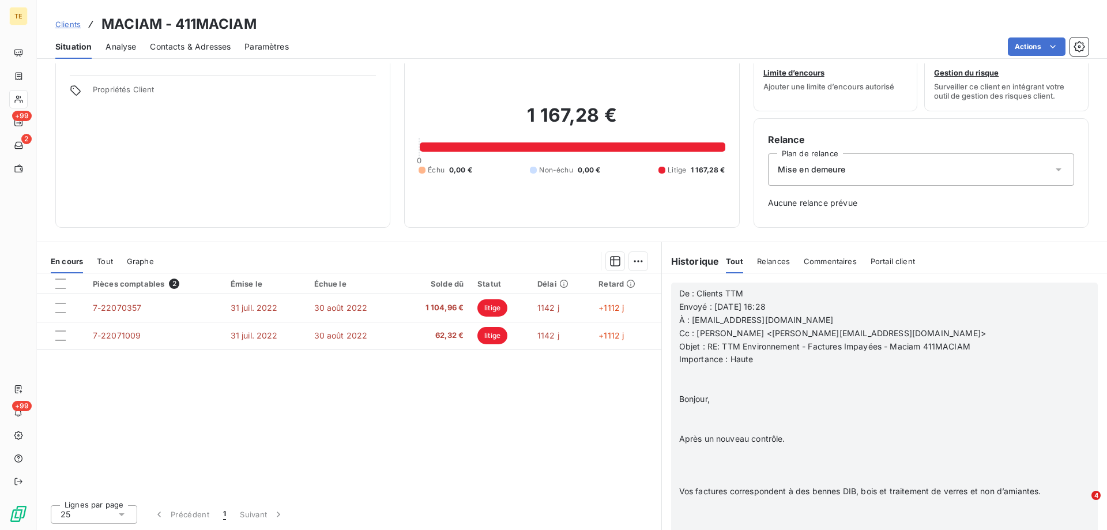
click at [696, 417] on p "﻿" at bounding box center [869, 412] width 381 height 13
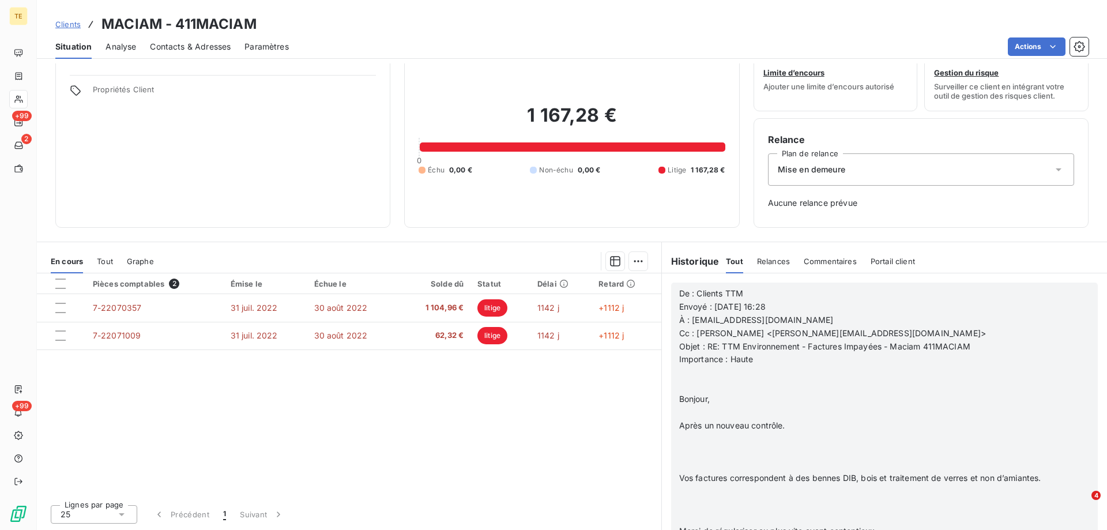
scroll to position [319, 0]
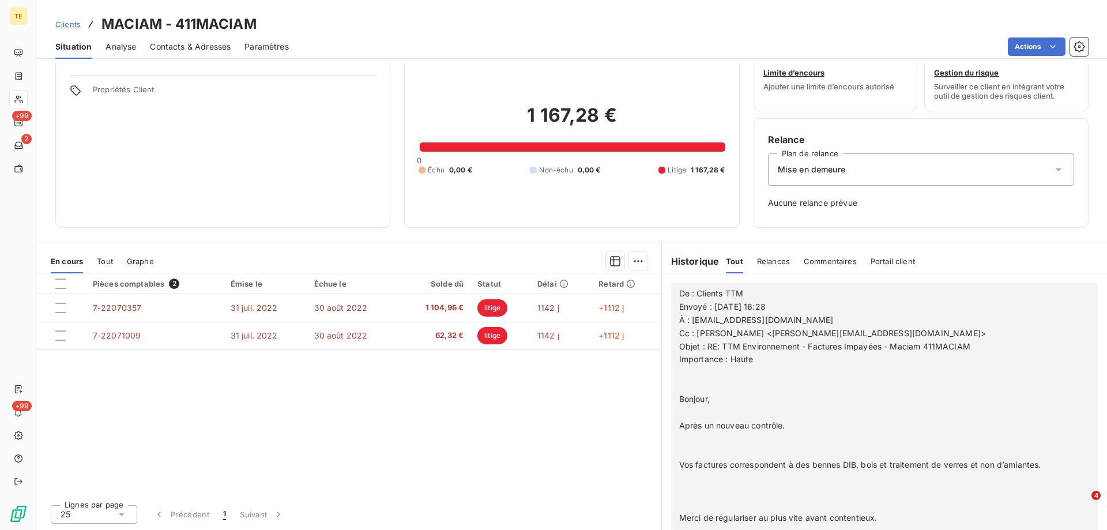
scroll to position [293, 0]
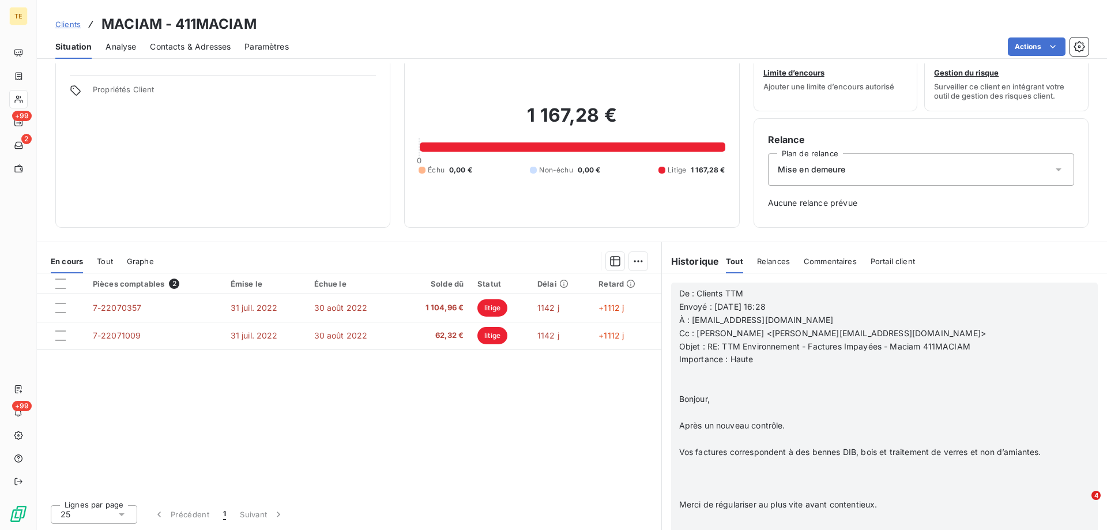
click at [690, 468] on p "﻿" at bounding box center [869, 464] width 381 height 13
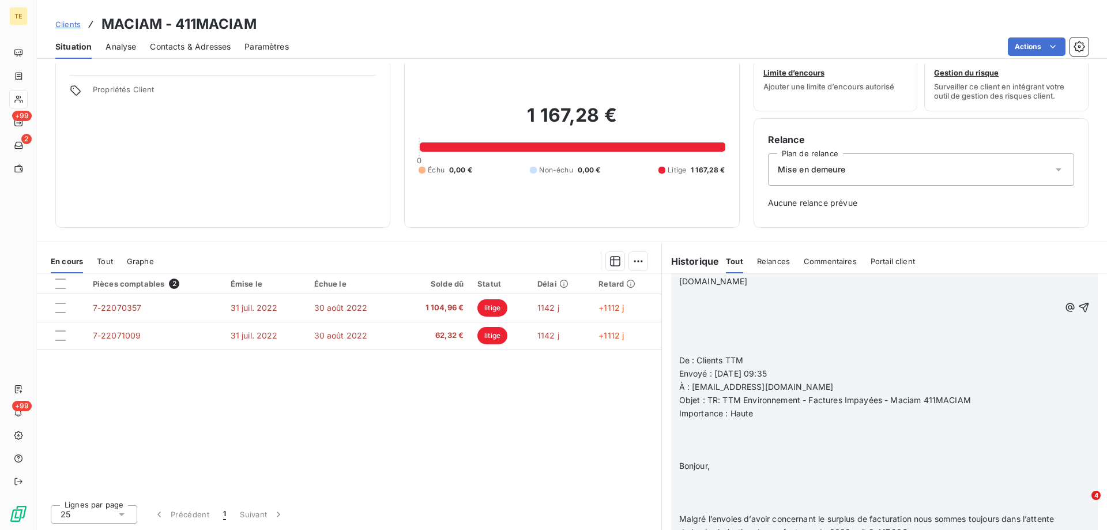
scroll to position [1938, 0]
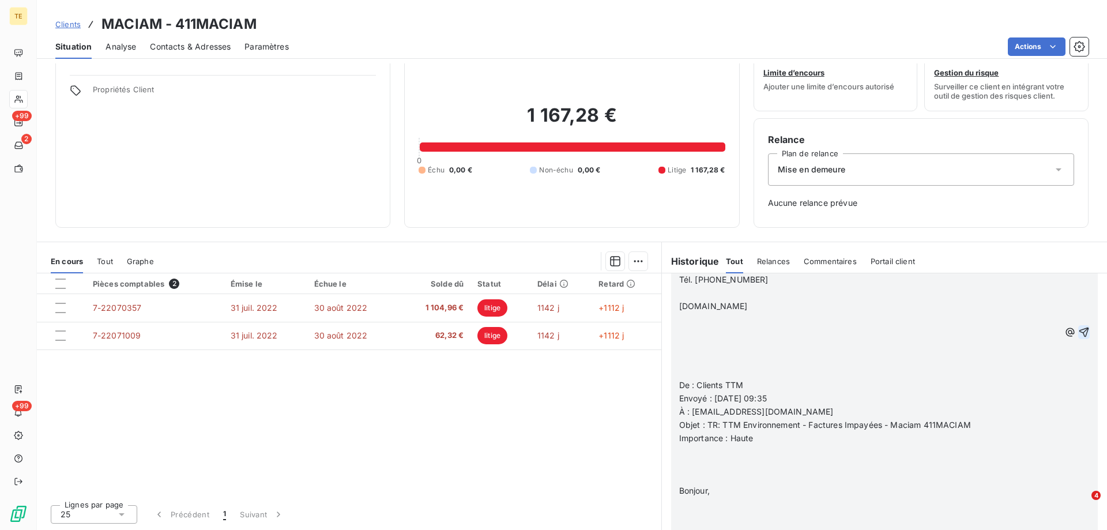
click at [1078, 325] on button "button" at bounding box center [1084, 332] width 12 height 14
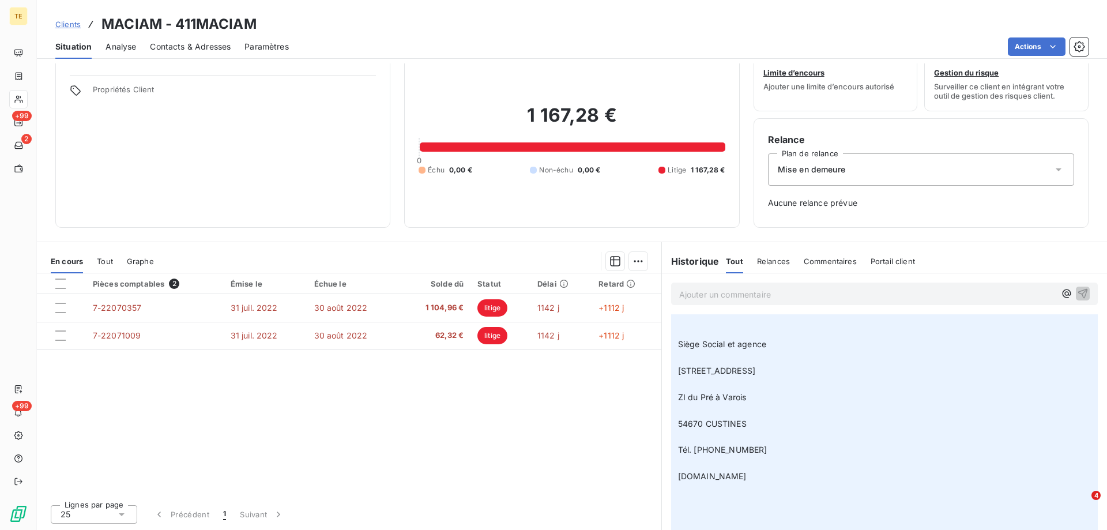
scroll to position [3095, 0]
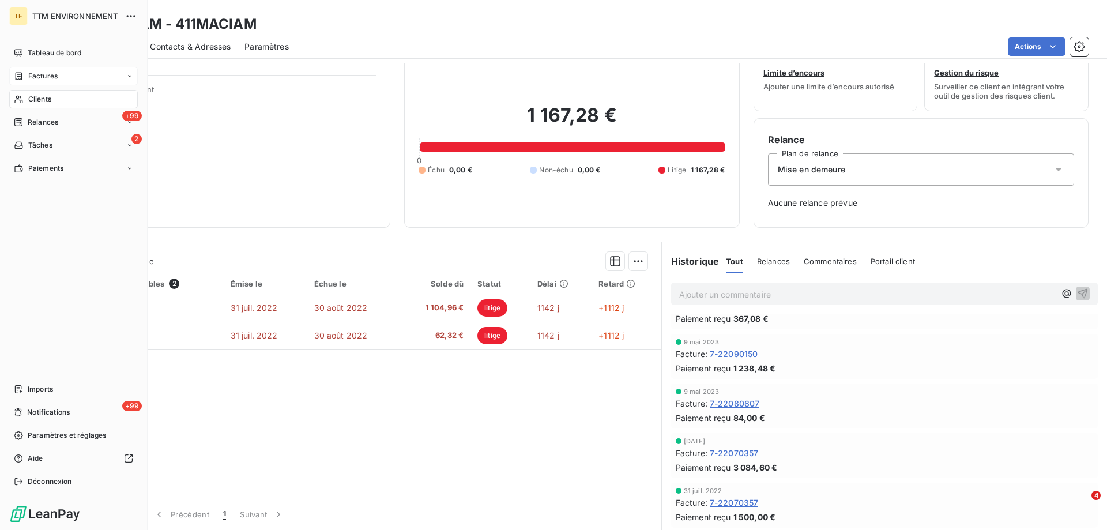
click at [45, 73] on span "Factures" at bounding box center [42, 76] width 29 height 10
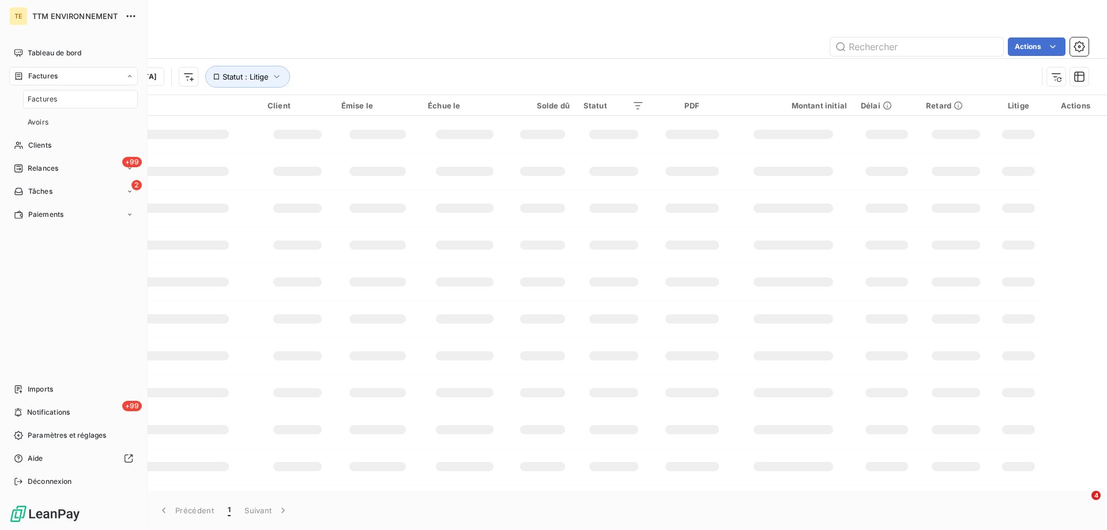
click at [42, 144] on span "Clients" at bounding box center [39, 145] width 23 height 10
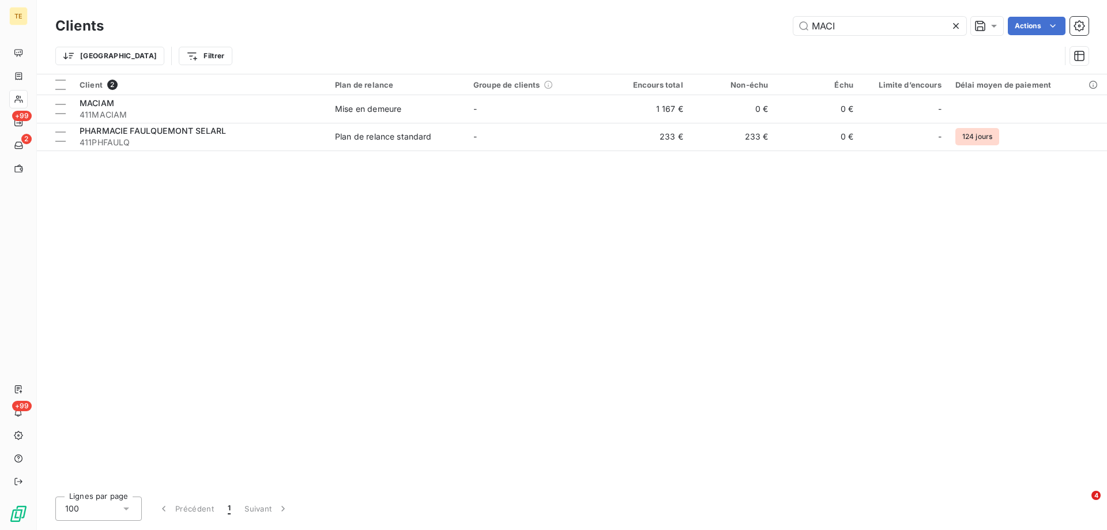
click at [880, 46] on div "Trier Filtrer" at bounding box center [557, 56] width 1005 height 22
click at [954, 25] on icon at bounding box center [956, 26] width 12 height 12
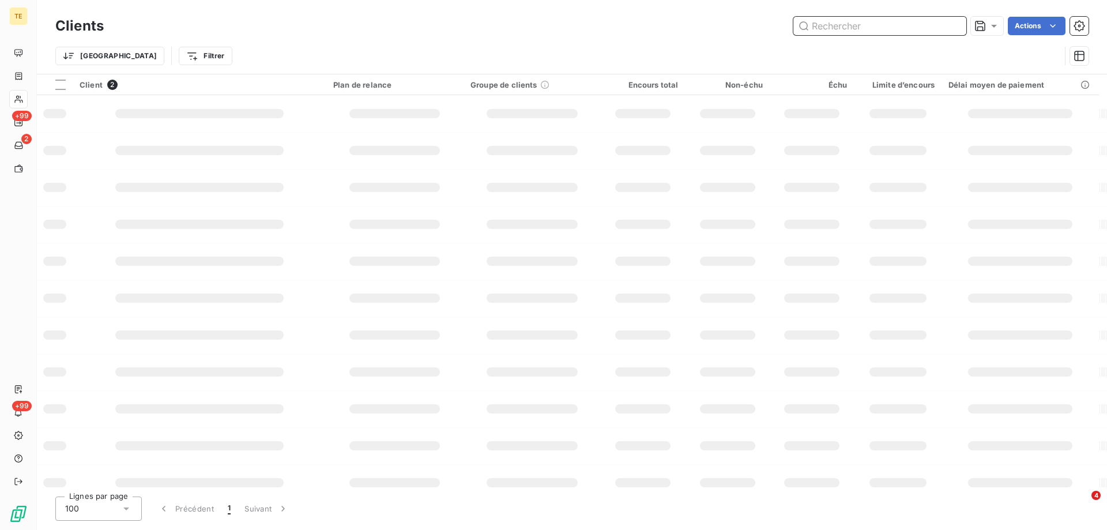
click at [875, 29] on input "text" at bounding box center [879, 26] width 173 height 18
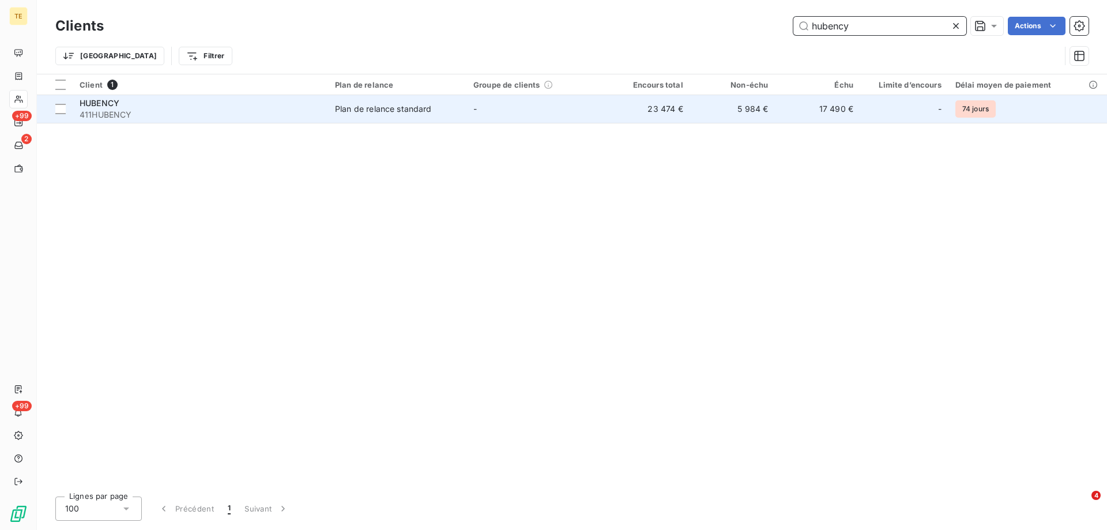
type input "hubency"
click at [93, 114] on span "411HUBENCY" at bounding box center [201, 115] width 242 height 12
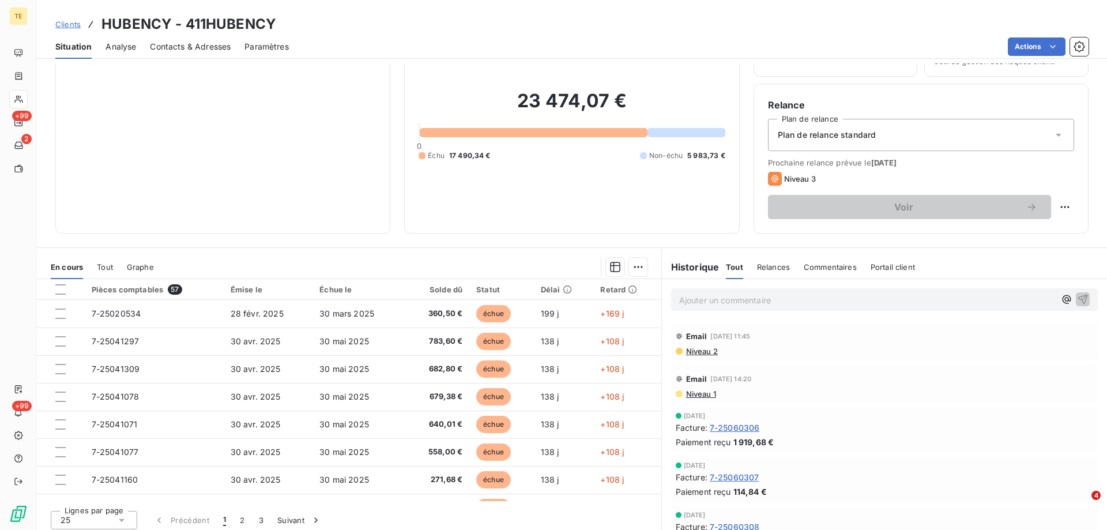
scroll to position [73, 0]
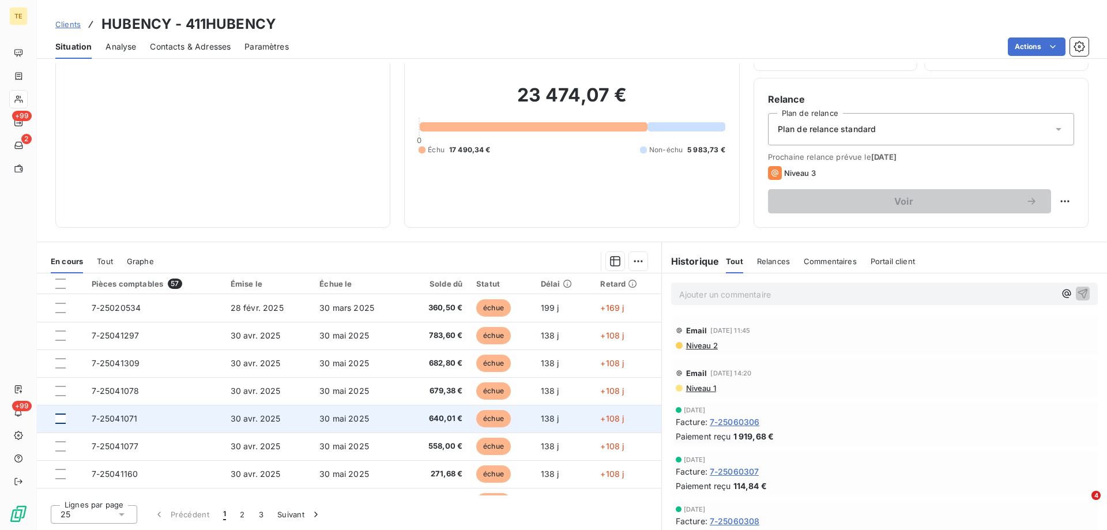
click at [61, 418] on div at bounding box center [60, 418] width 10 height 10
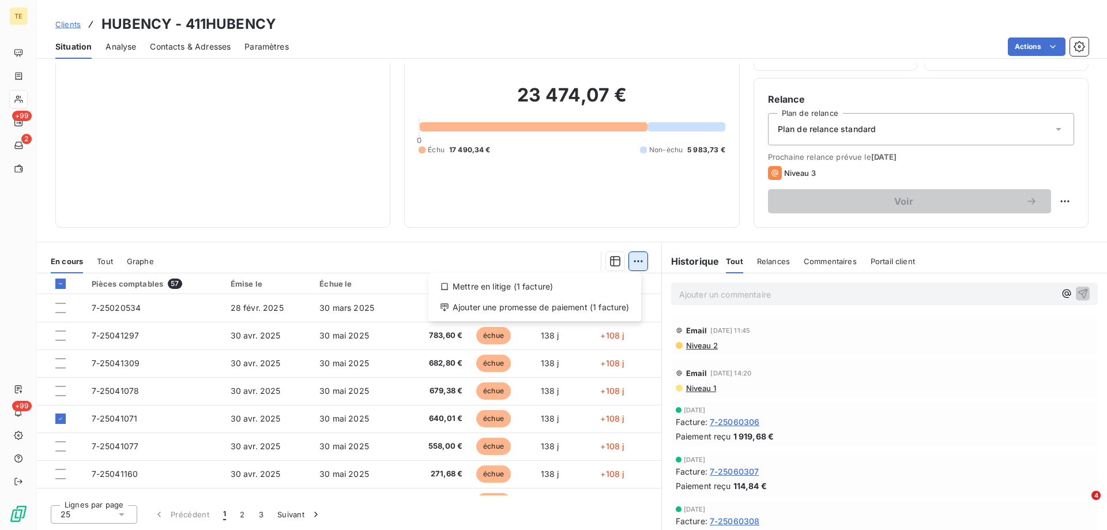
click at [628, 257] on html "TE +99 2 +99 Clients HUBENCY - 411HUBENCY Situation Analyse Contacts & Adresses…" at bounding box center [553, 265] width 1107 height 530
click at [533, 288] on div "Mettre en litige (1 facture)" at bounding box center [535, 286] width 204 height 18
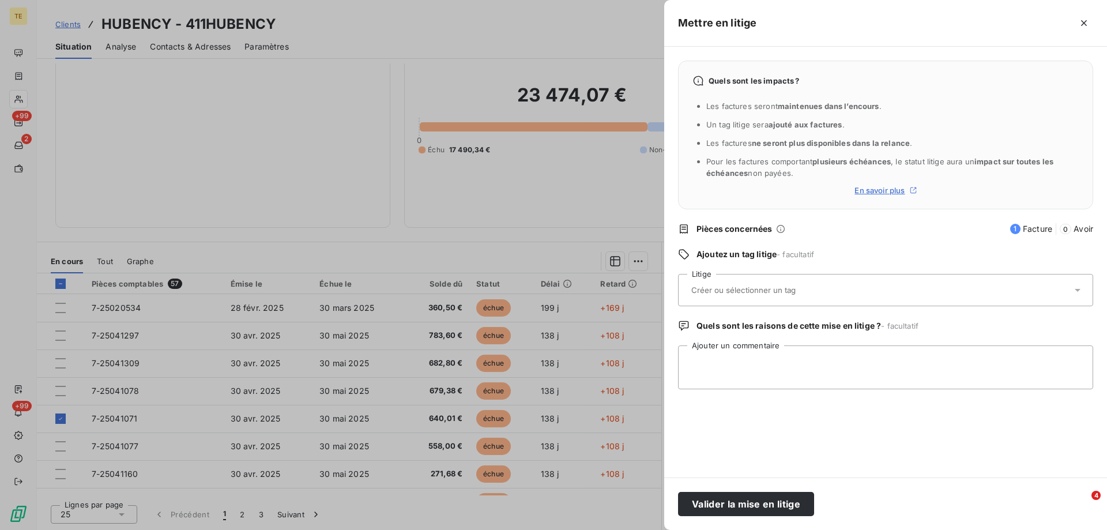
click at [718, 293] on input "text" at bounding box center [774, 290] width 168 height 10
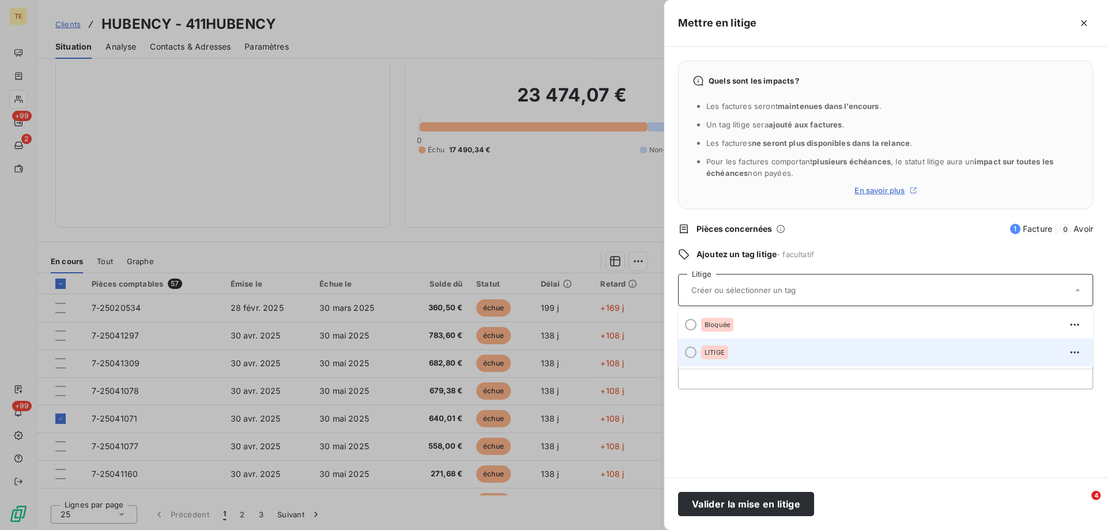
click at [687, 354] on div at bounding box center [691, 352] width 12 height 12
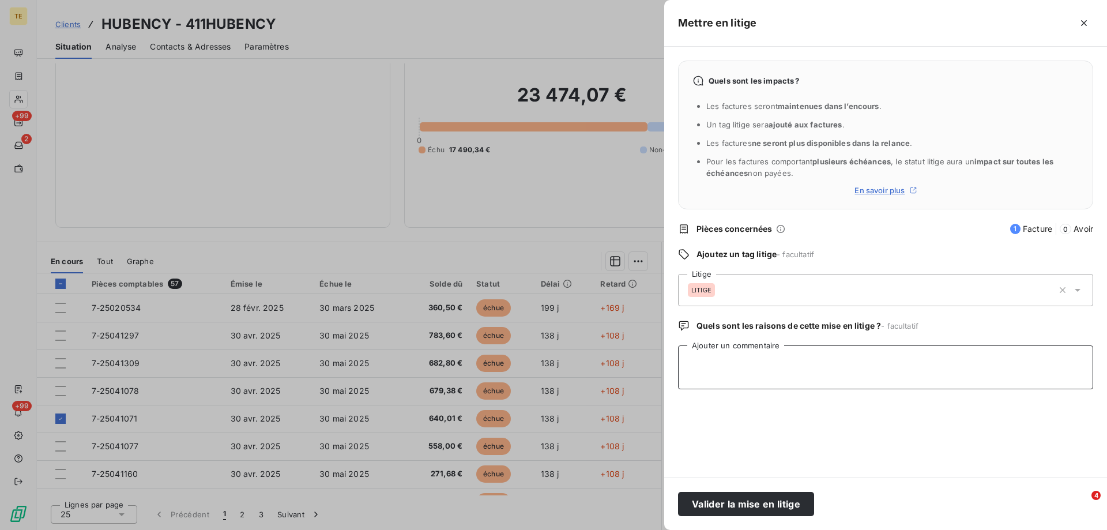
click at [697, 358] on textarea "Ajouter un commentaire" at bounding box center [885, 367] width 415 height 44
paste textarea "________________________________________ De: [PERSON_NAME] <[EMAIL_ADDRESS][DOM…"
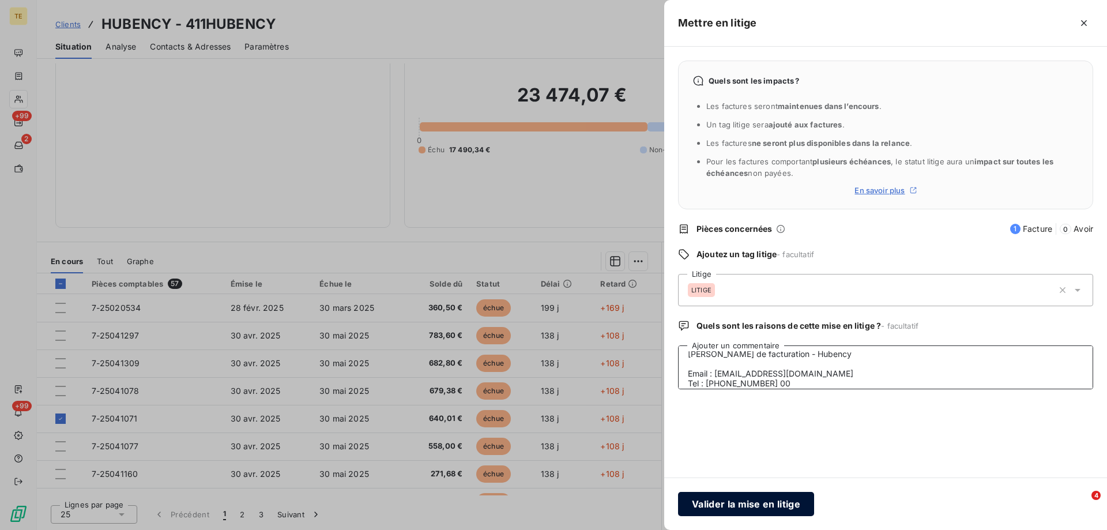
type textarea "________________________________________ De: [PERSON_NAME] <[EMAIL_ADDRESS][DOM…"
click at [726, 506] on button "Valider la mise en litige" at bounding box center [746, 504] width 136 height 24
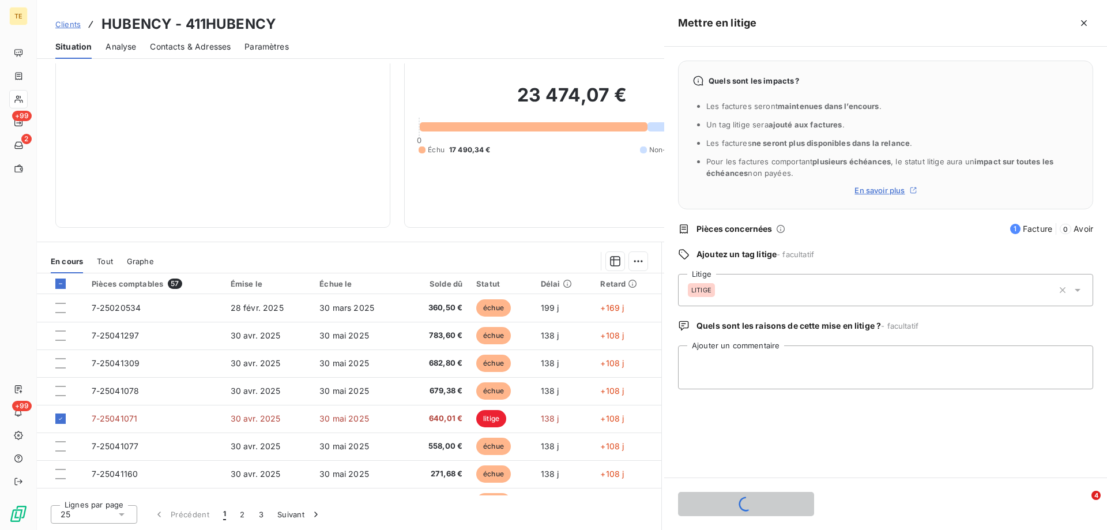
scroll to position [0, 0]
